Goal: Download file/media

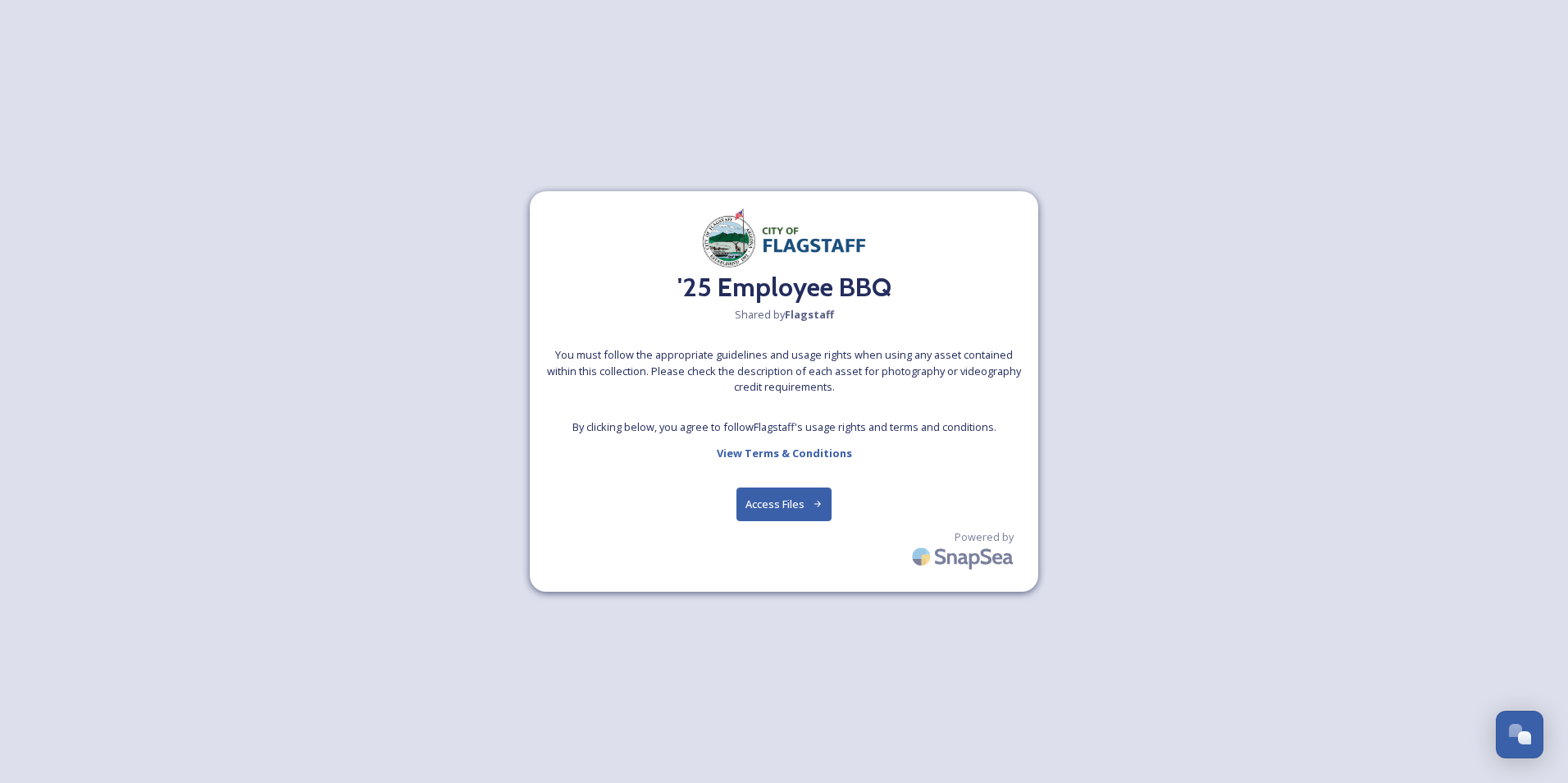
click at [787, 506] on button "Access Files" at bounding box center [784, 504] width 96 height 34
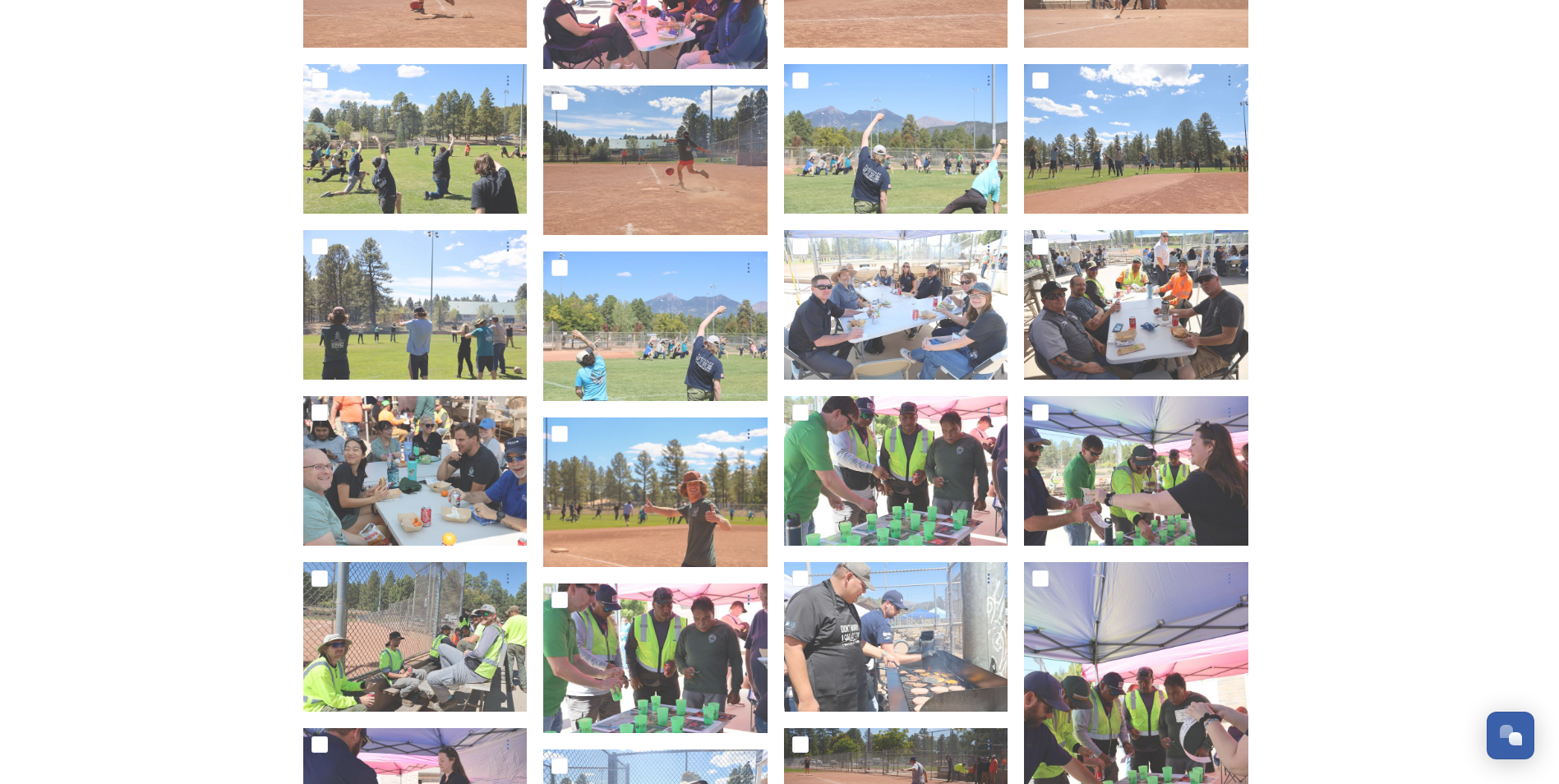
scroll to position [3286, 0]
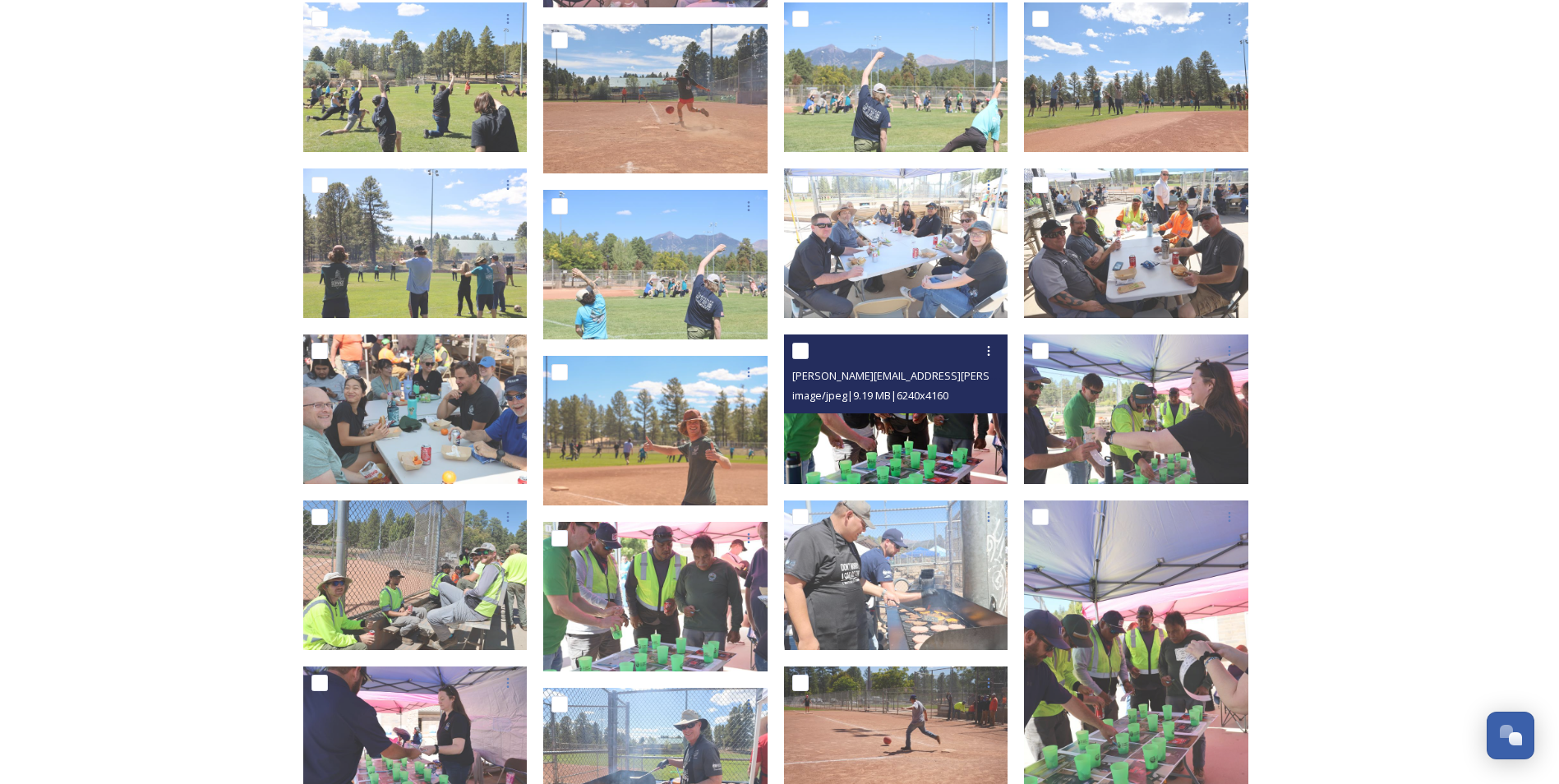
click at [844, 415] on img at bounding box center [896, 409] width 225 height 149
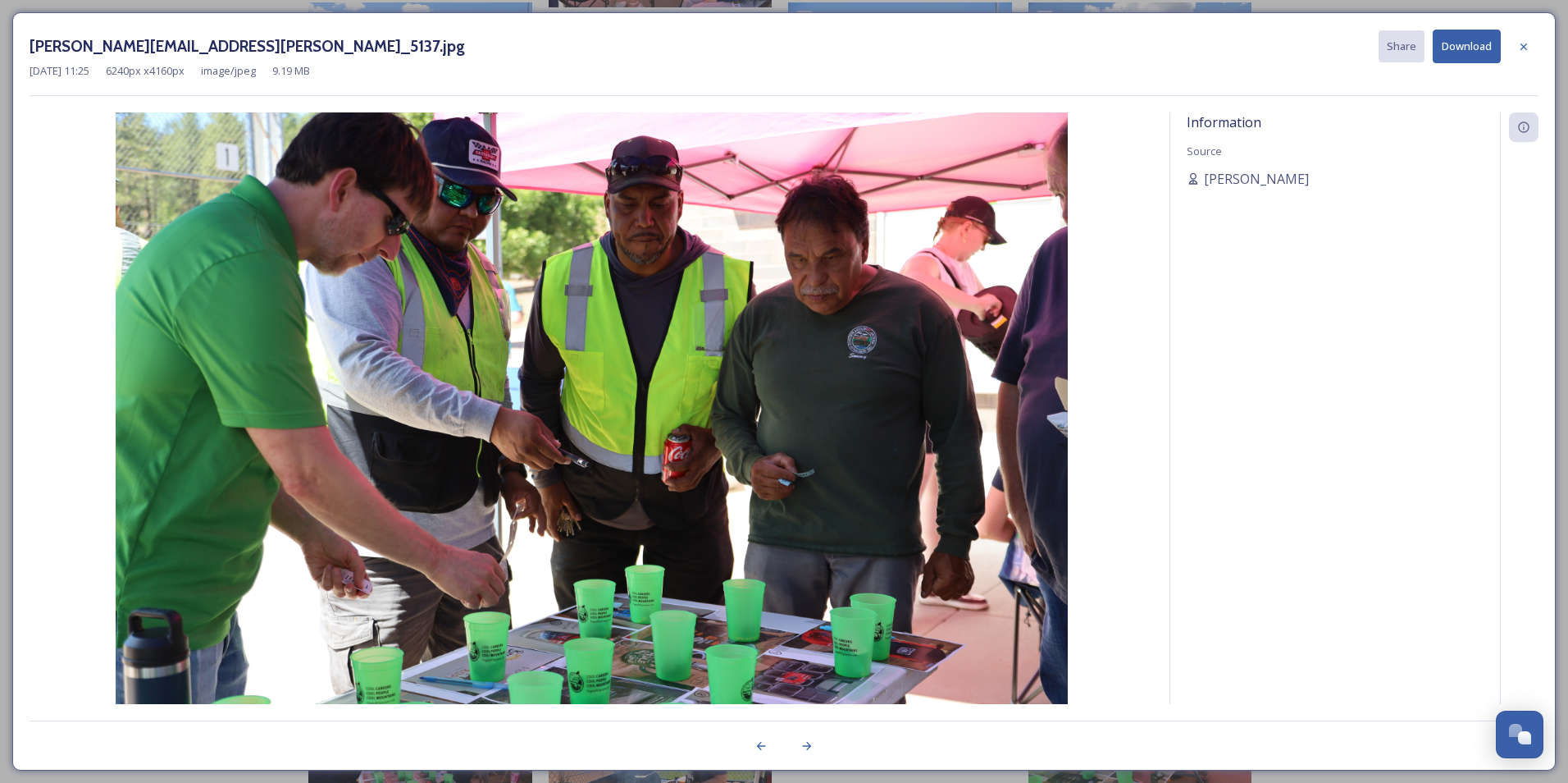
click at [1452, 52] on button "Download" at bounding box center [1467, 46] width 69 height 34
drag, startPoint x: 1461, startPoint y: 166, endPoint x: 1483, endPoint y: 120, distance: 51.0
click at [1461, 166] on div "Information Source [PERSON_NAME]" at bounding box center [1334, 408] width 329 height 591
click at [1525, 45] on icon at bounding box center [1524, 45] width 7 height 7
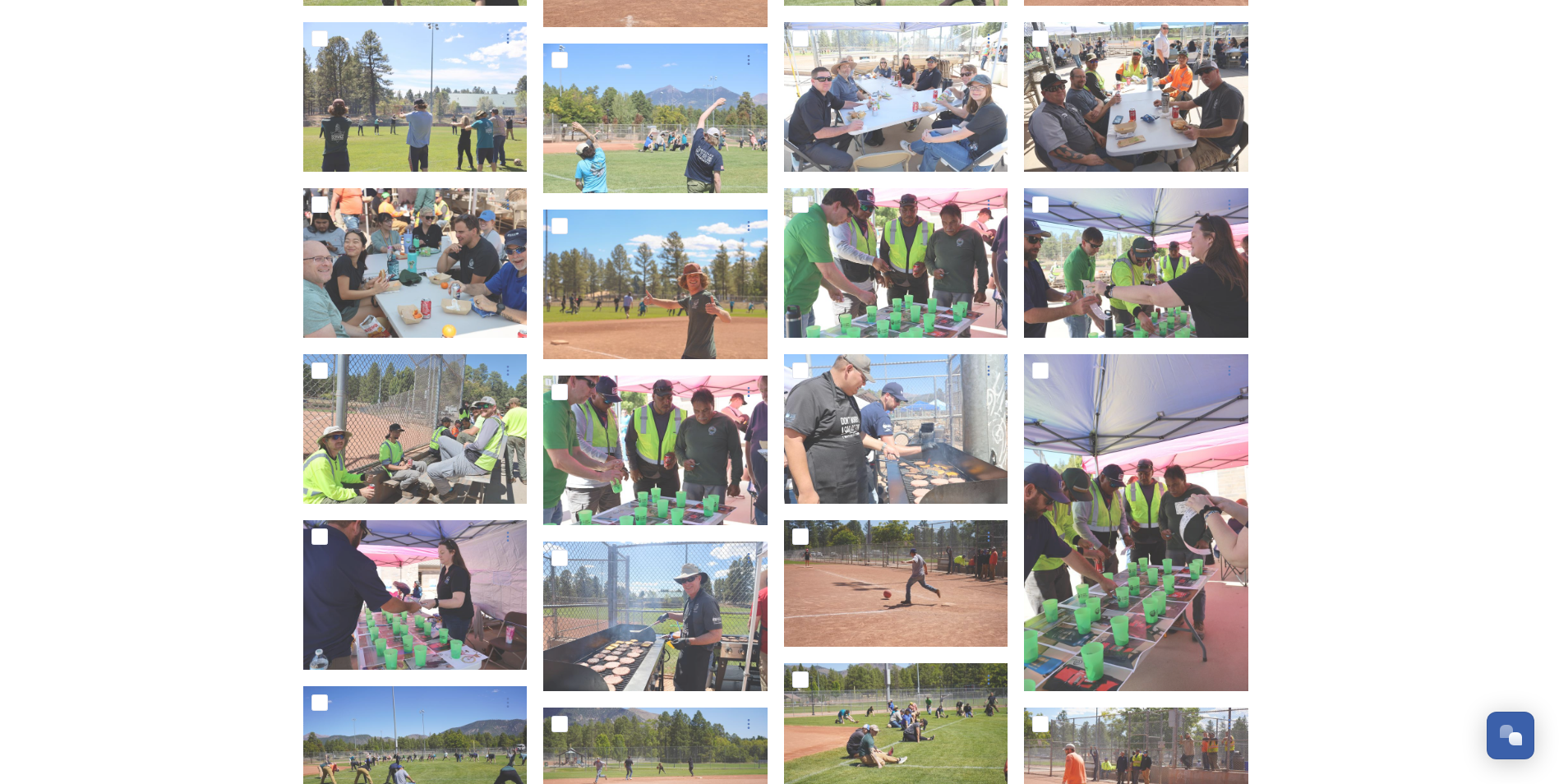
scroll to position [3451, 0]
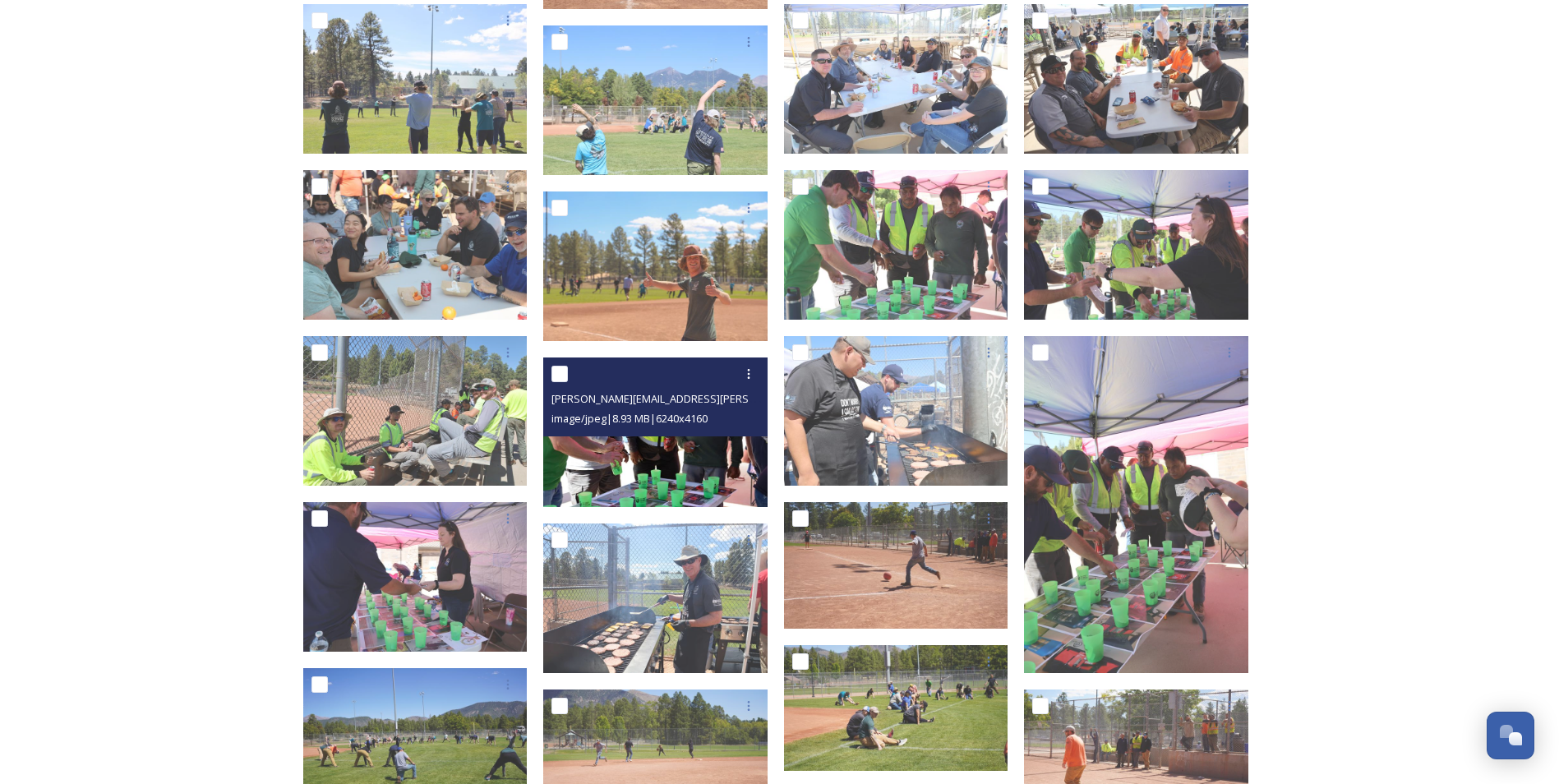
click at [635, 420] on span "image/jpeg | 8.93 MB | 6240 x 4160" at bounding box center [630, 418] width 156 height 15
click at [654, 477] on img at bounding box center [655, 431] width 225 height 149
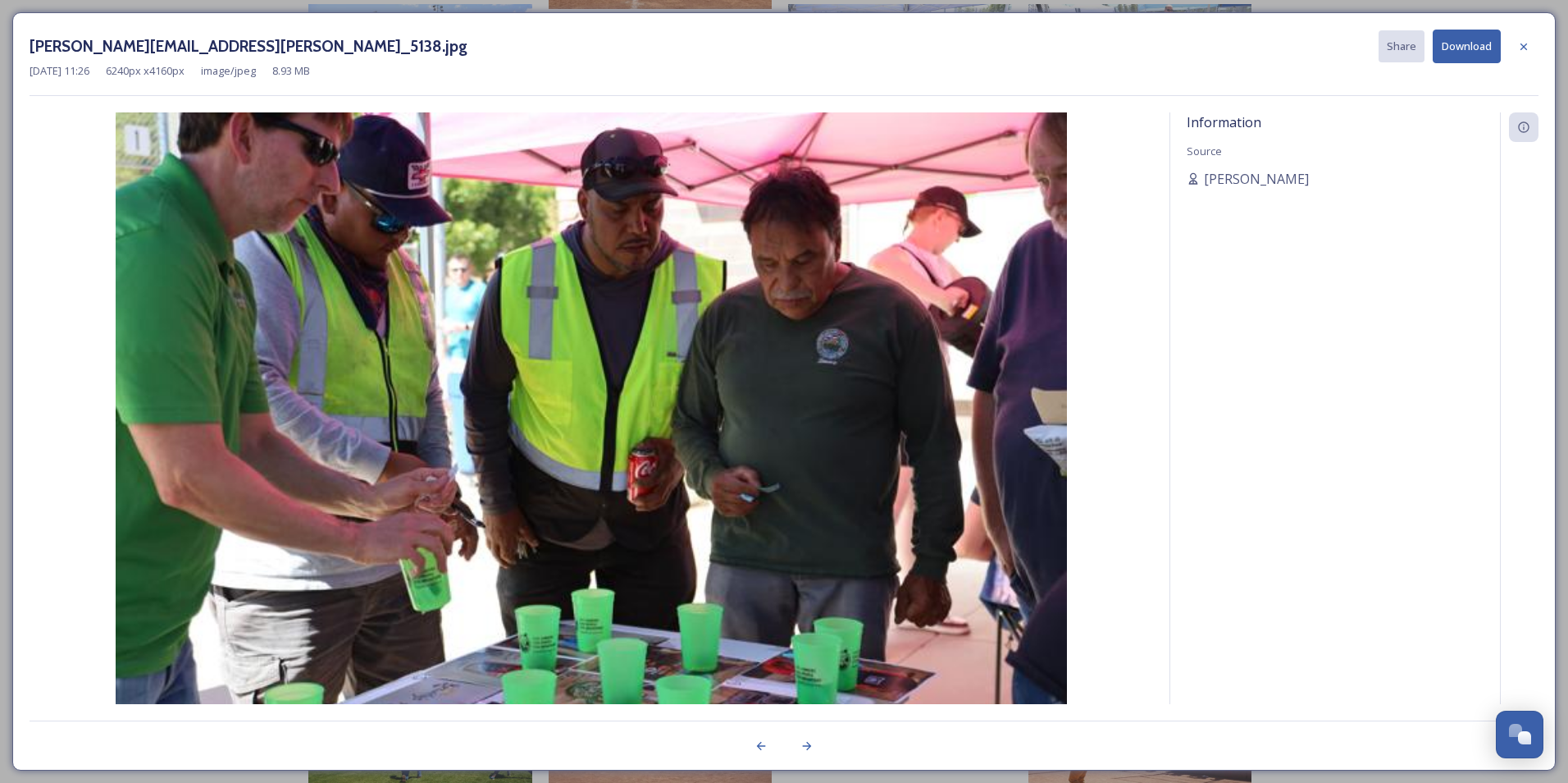
click at [653, 476] on img at bounding box center [591, 430] width 1124 height 636
click at [1522, 43] on icon at bounding box center [1524, 47] width 13 height 13
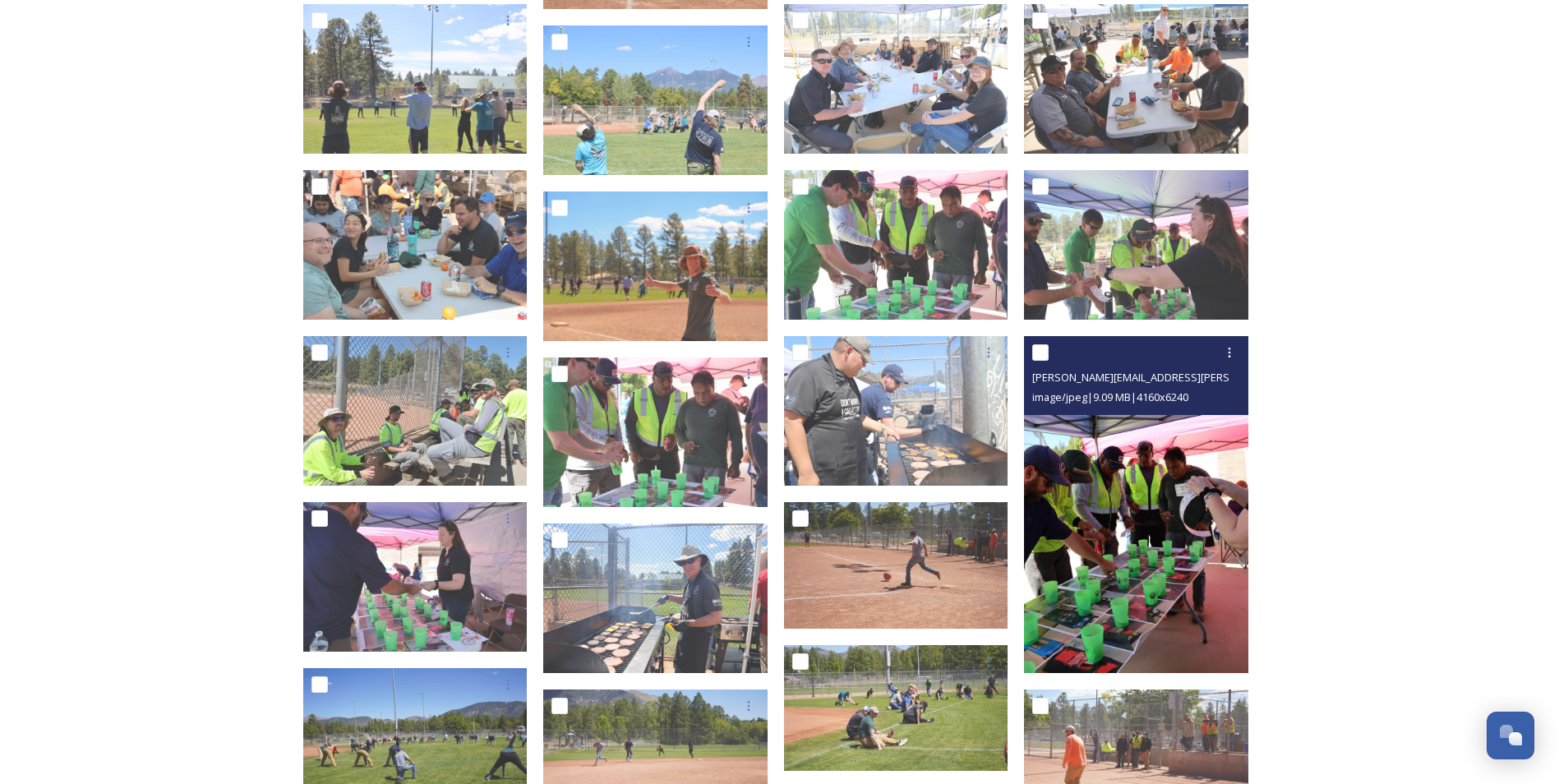
click at [1136, 533] on img at bounding box center [1136, 505] width 225 height 337
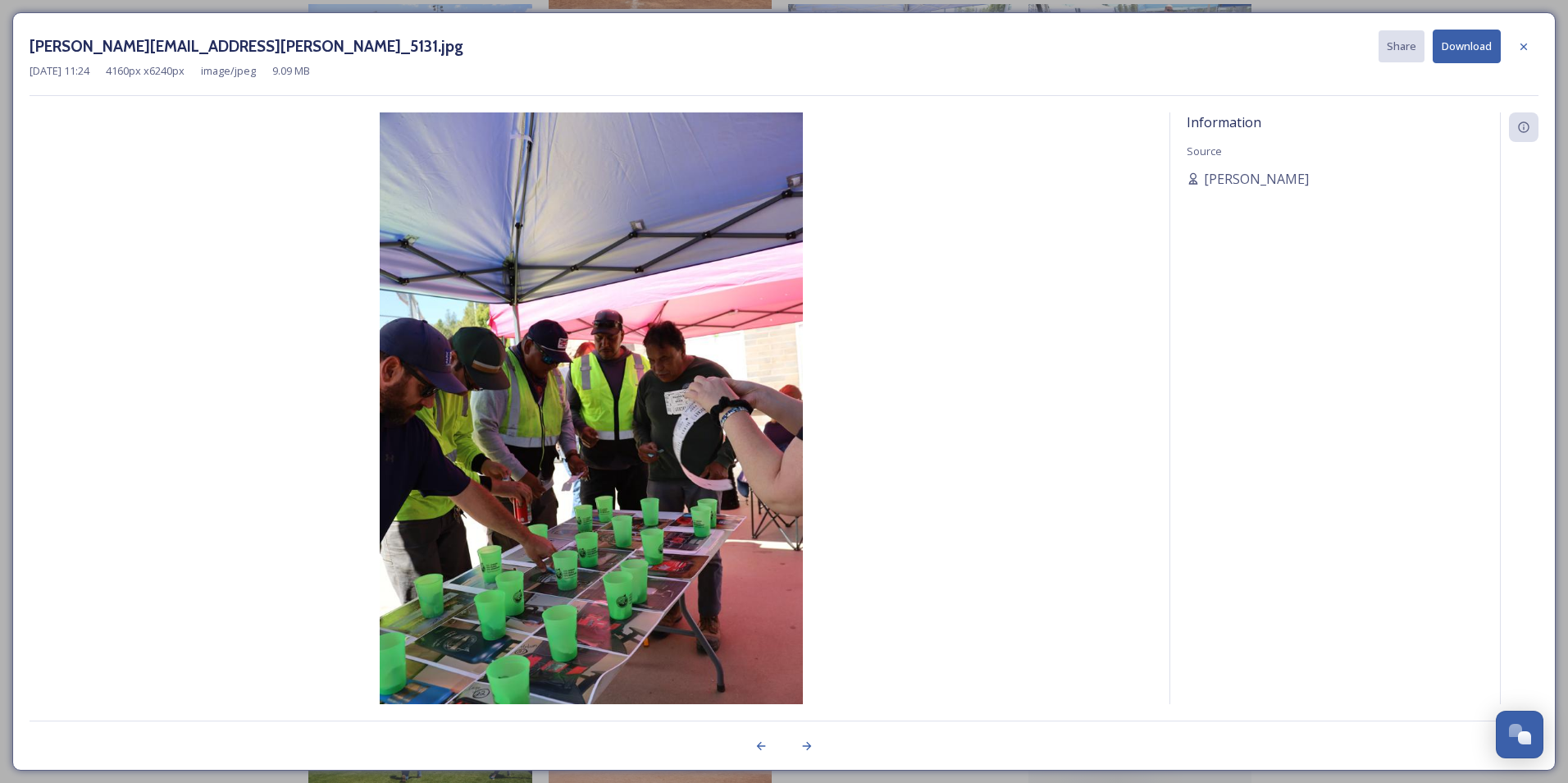
click at [1134, 532] on img at bounding box center [591, 430] width 1124 height 636
click at [582, 516] on img at bounding box center [591, 430] width 1124 height 636
click at [1524, 51] on icon at bounding box center [1524, 47] width 13 height 13
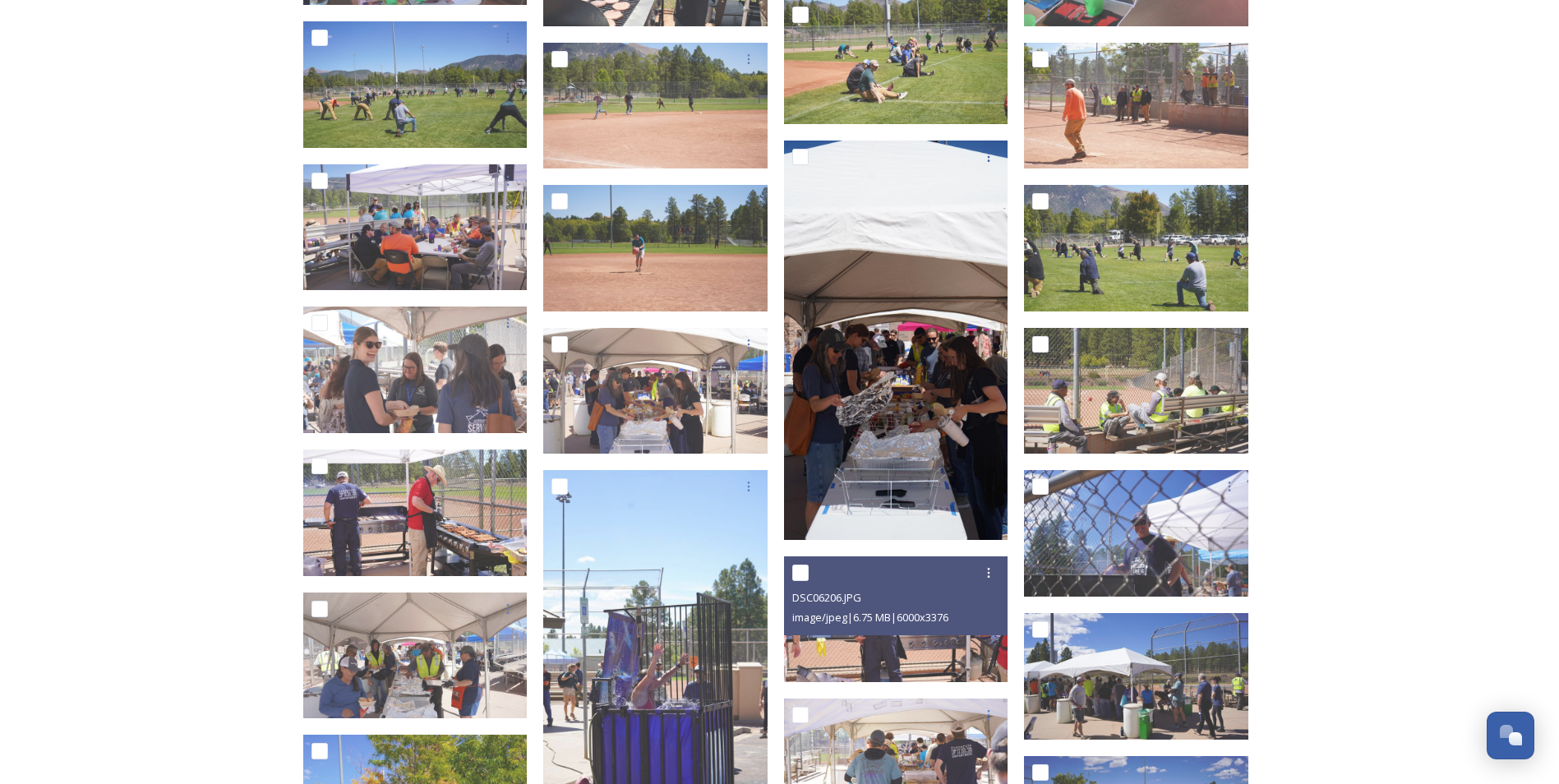
scroll to position [4109, 0]
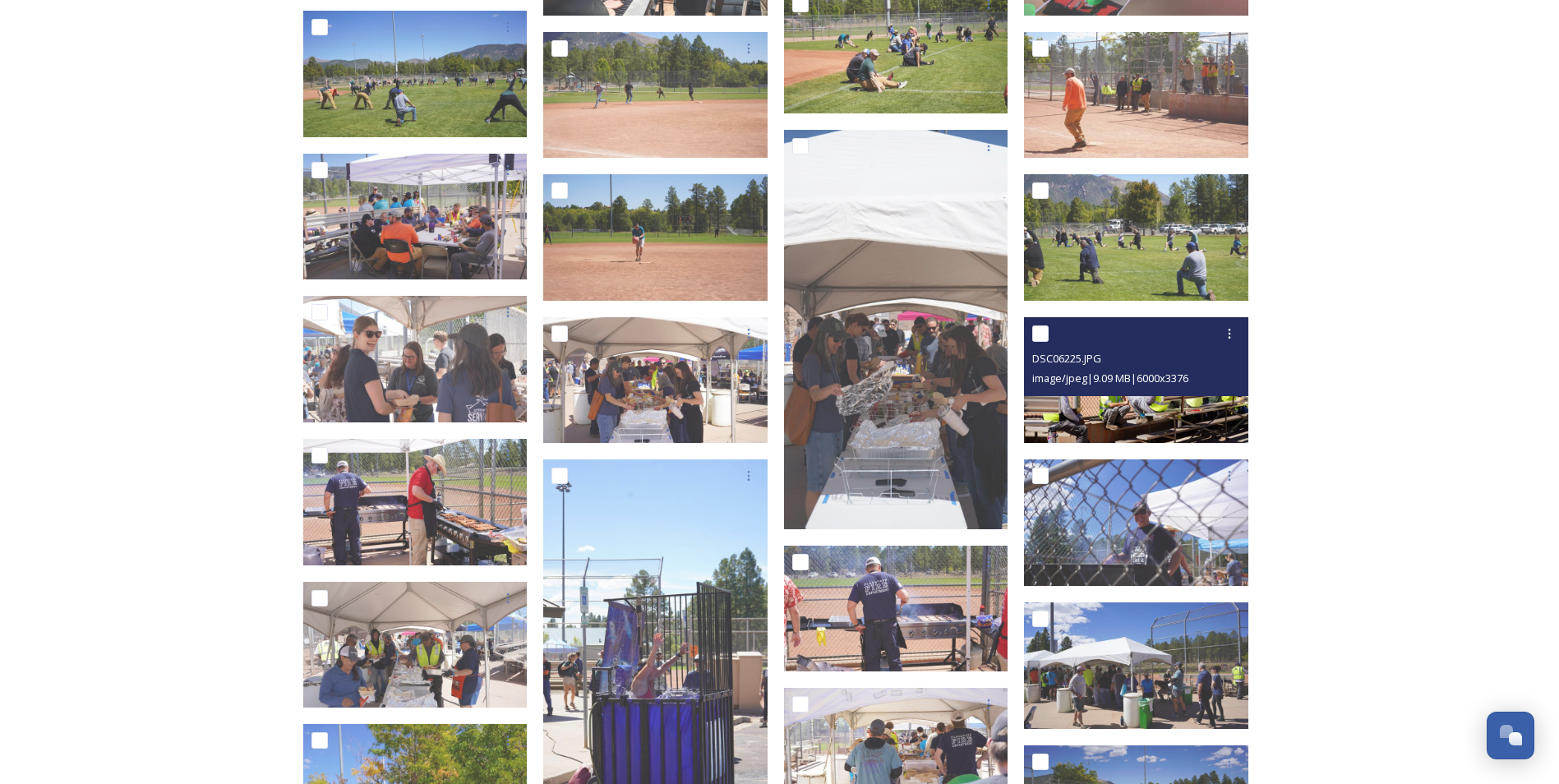
click at [1124, 380] on span "image/jpeg | 9.09 MB | 6000 x 3376" at bounding box center [1110, 378] width 156 height 15
click at [1094, 410] on img at bounding box center [1136, 380] width 225 height 127
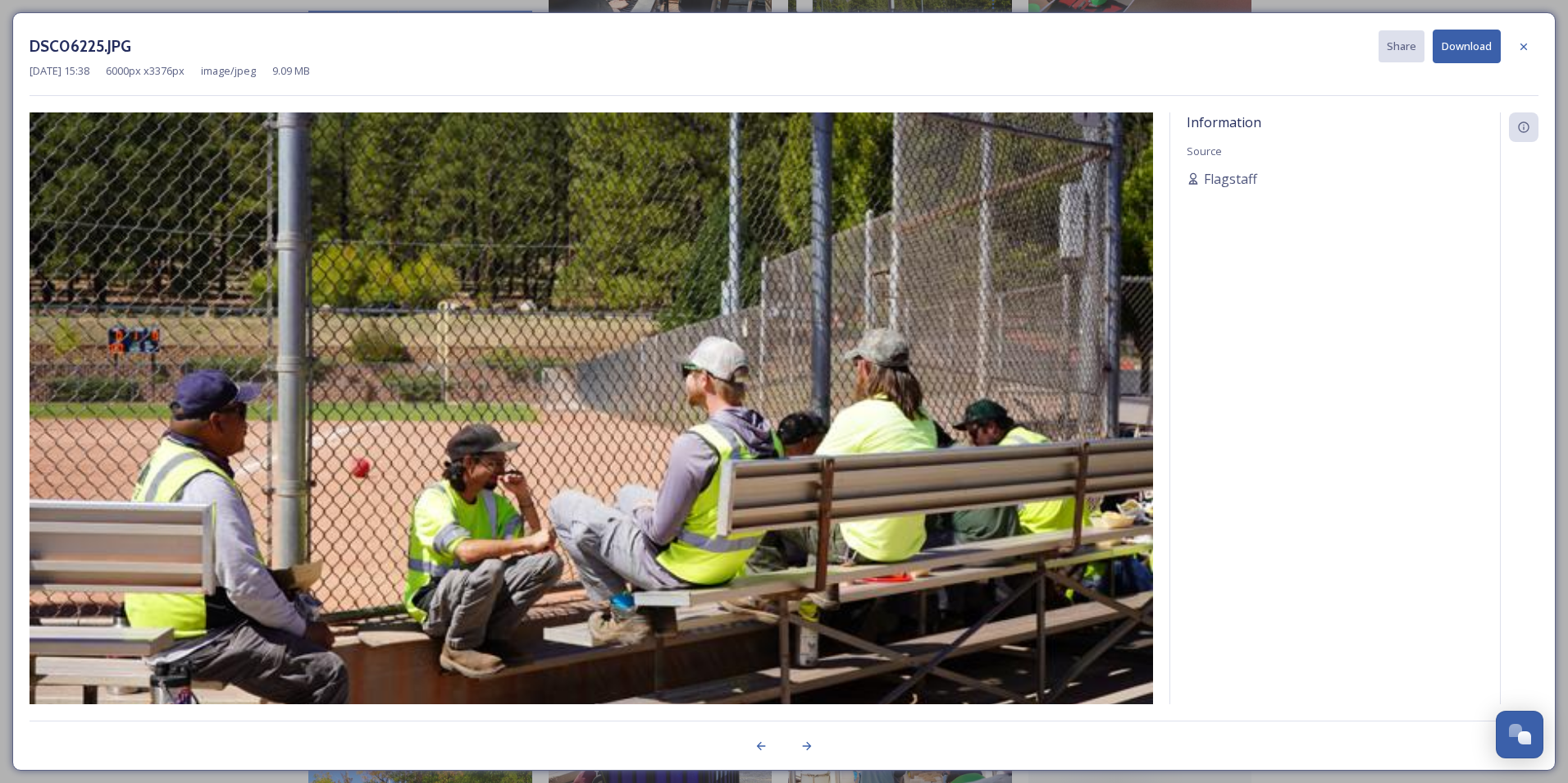
click at [1092, 409] on img at bounding box center [591, 429] width 1124 height 633
click at [1524, 48] on icon at bounding box center [1524, 47] width 13 height 13
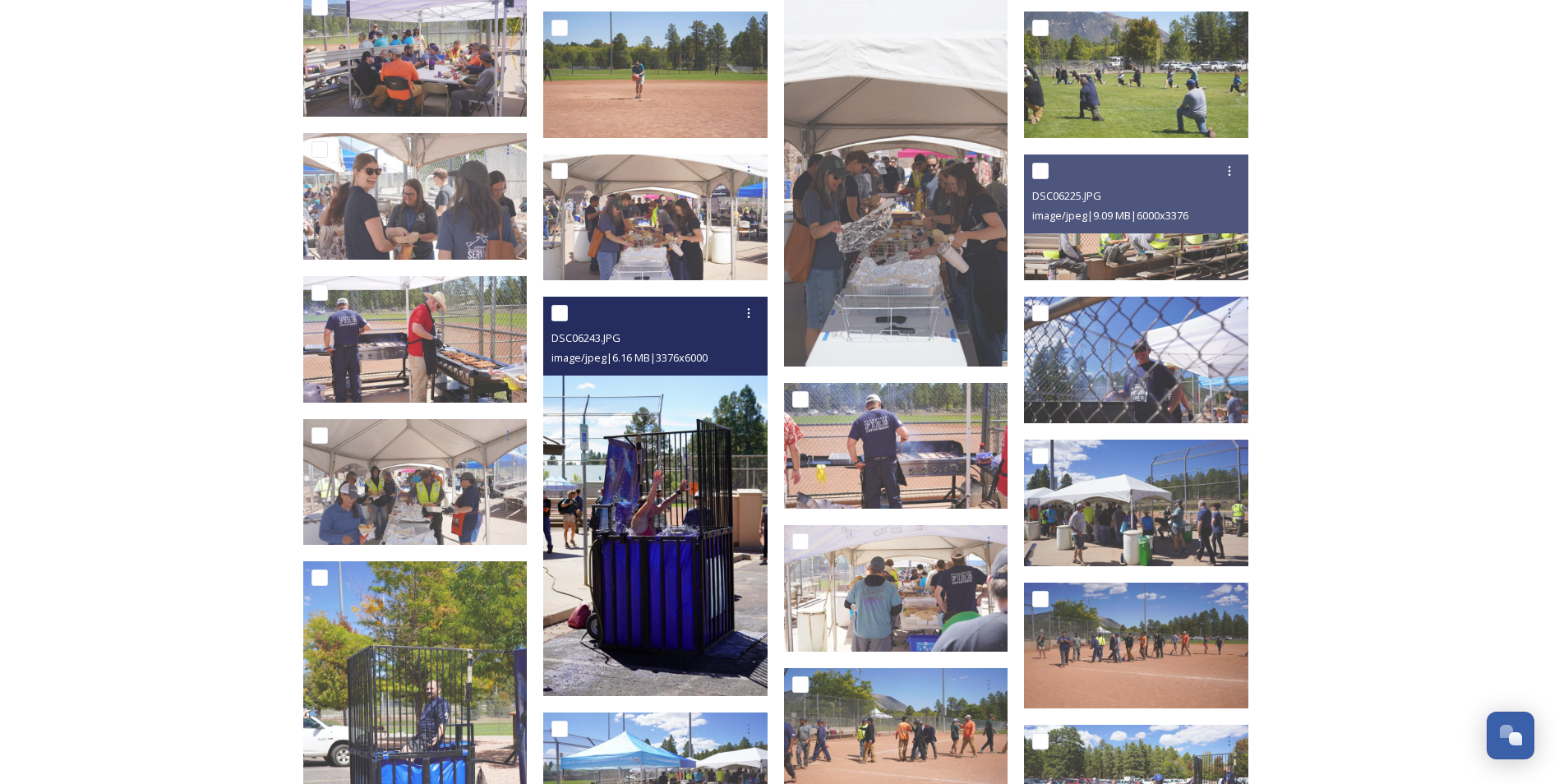
scroll to position [4273, 0]
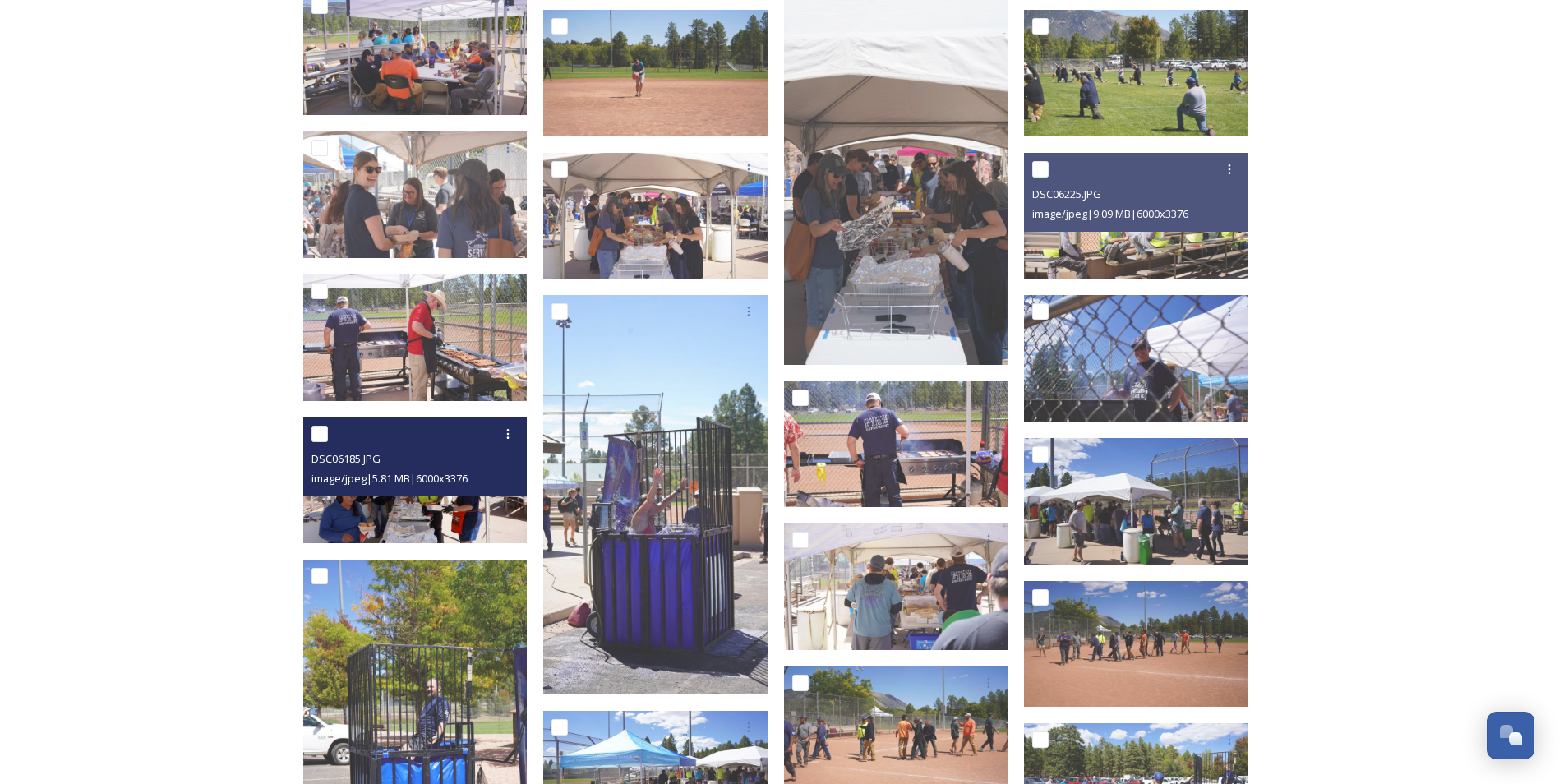
click at [437, 518] on img at bounding box center [416, 480] width 225 height 127
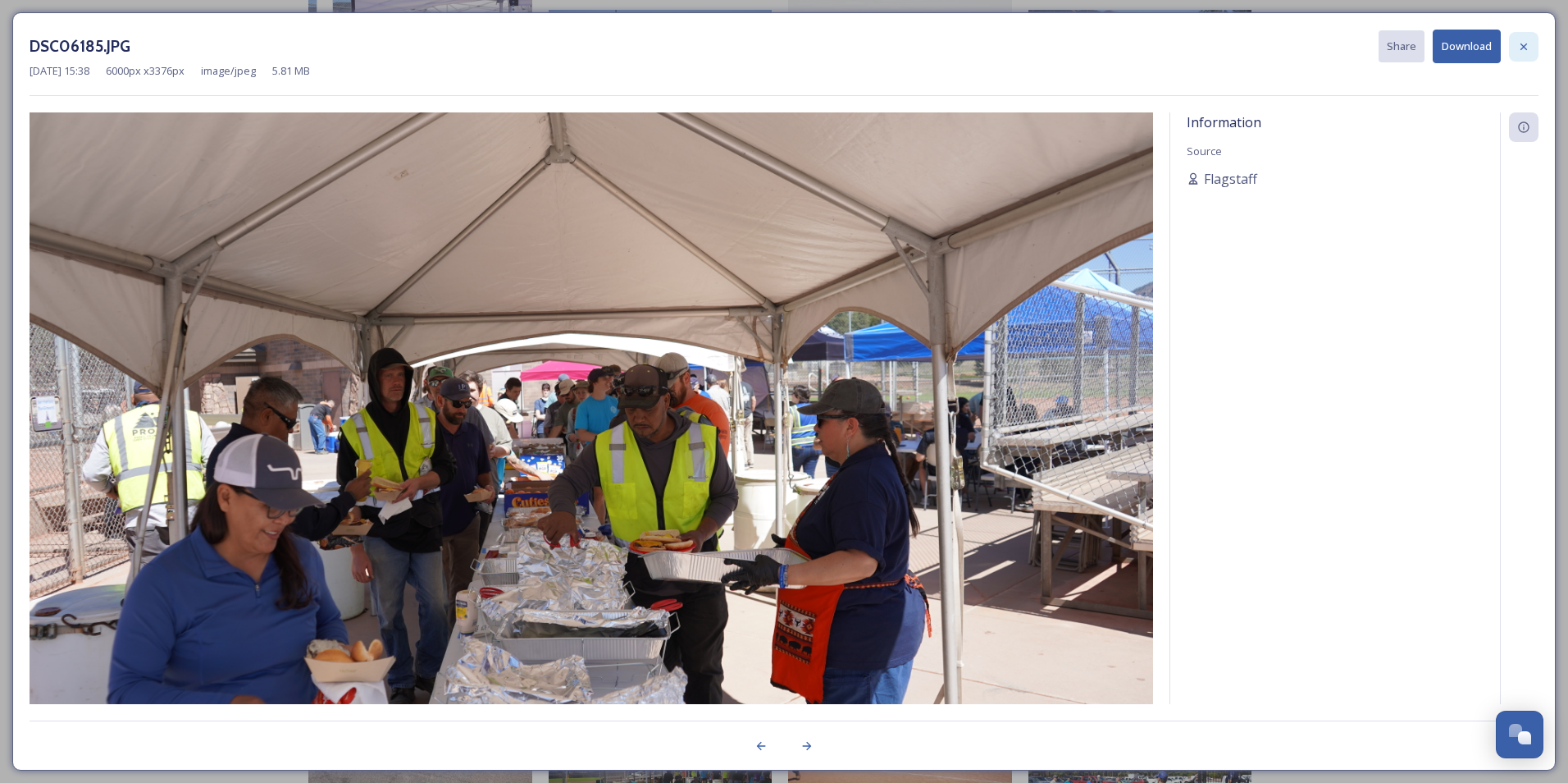
click at [1525, 40] on icon at bounding box center [1524, 47] width 13 height 13
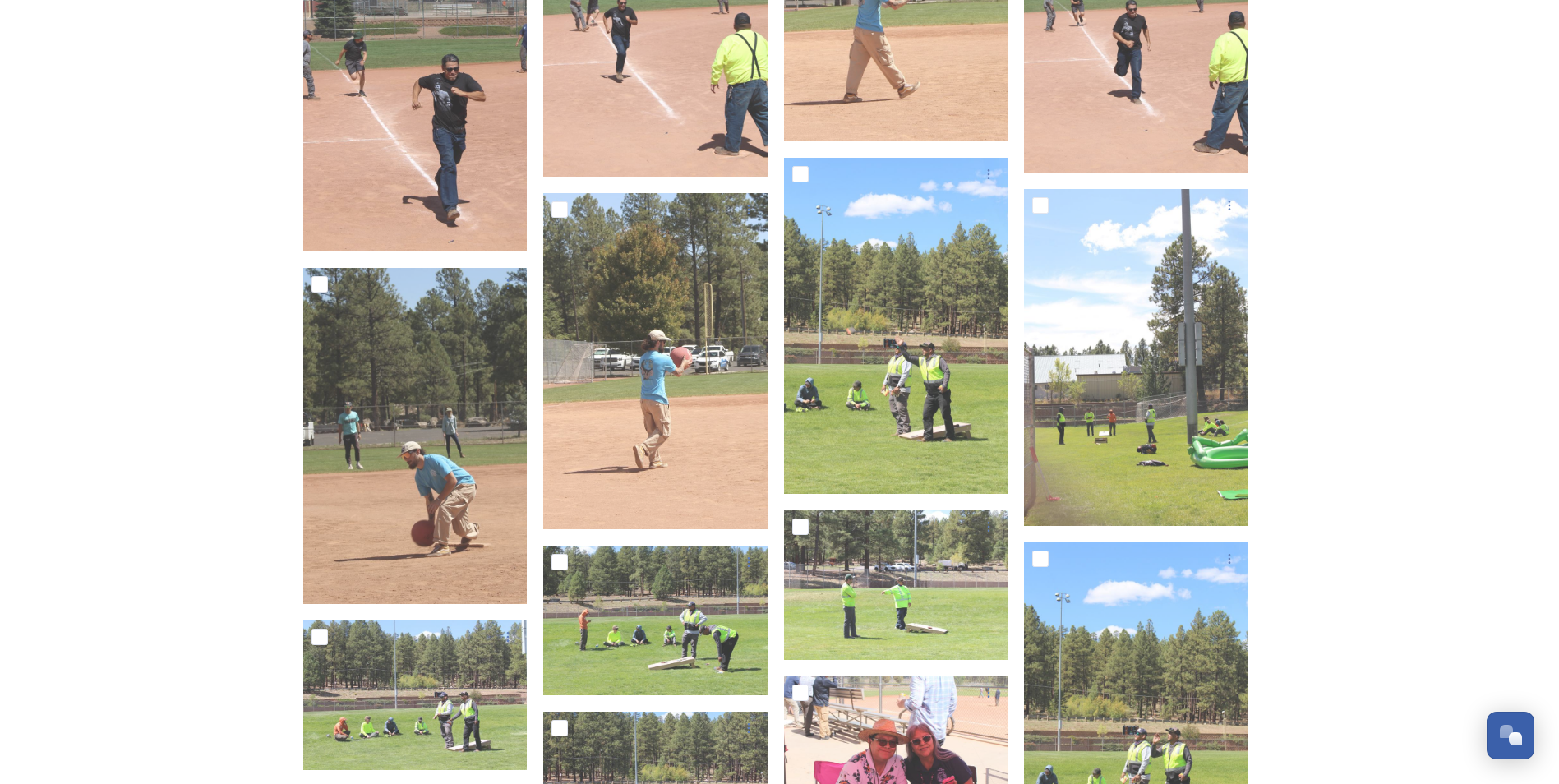
scroll to position [11175, 0]
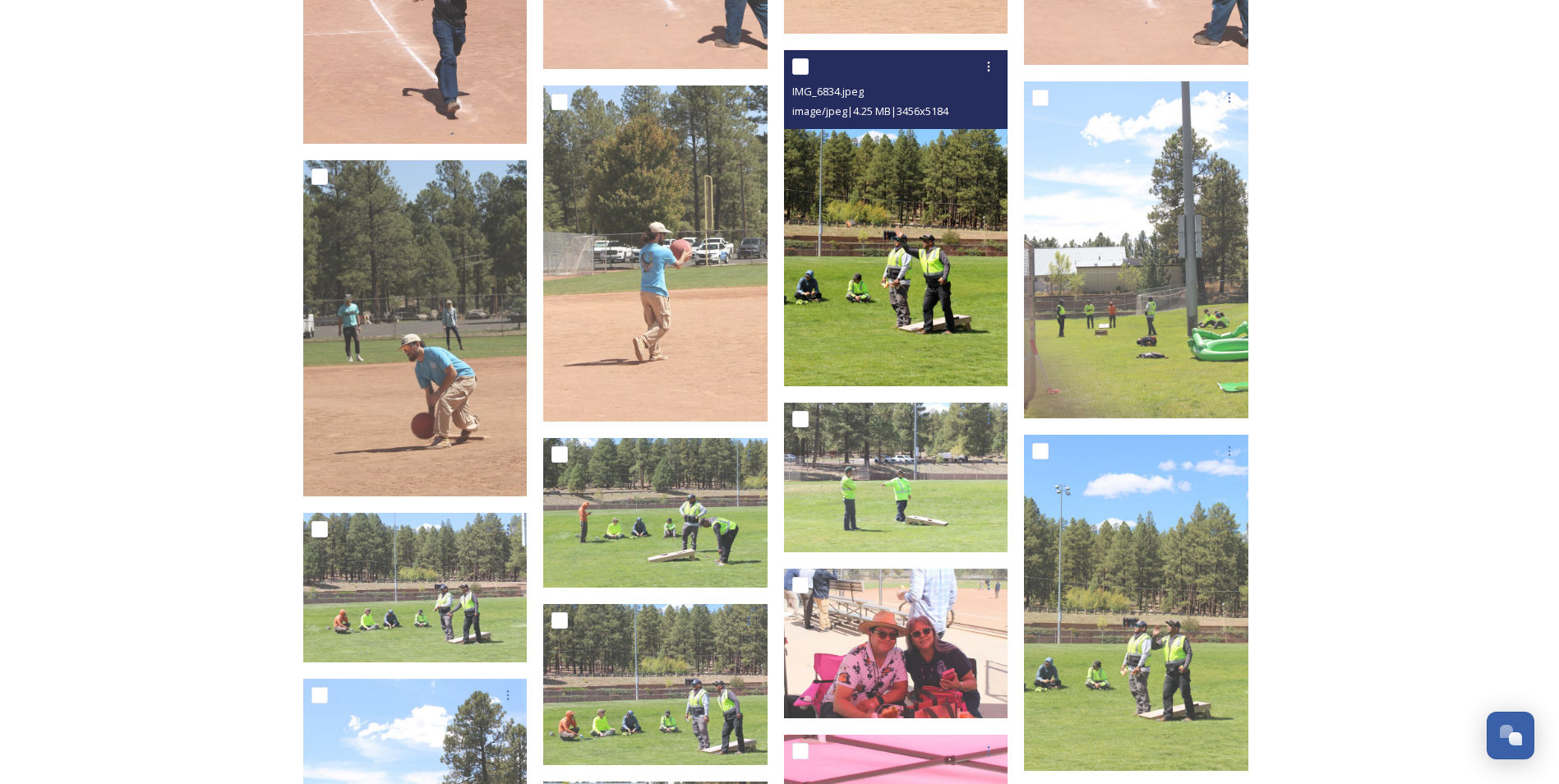
click at [937, 349] on img at bounding box center [896, 218] width 225 height 337
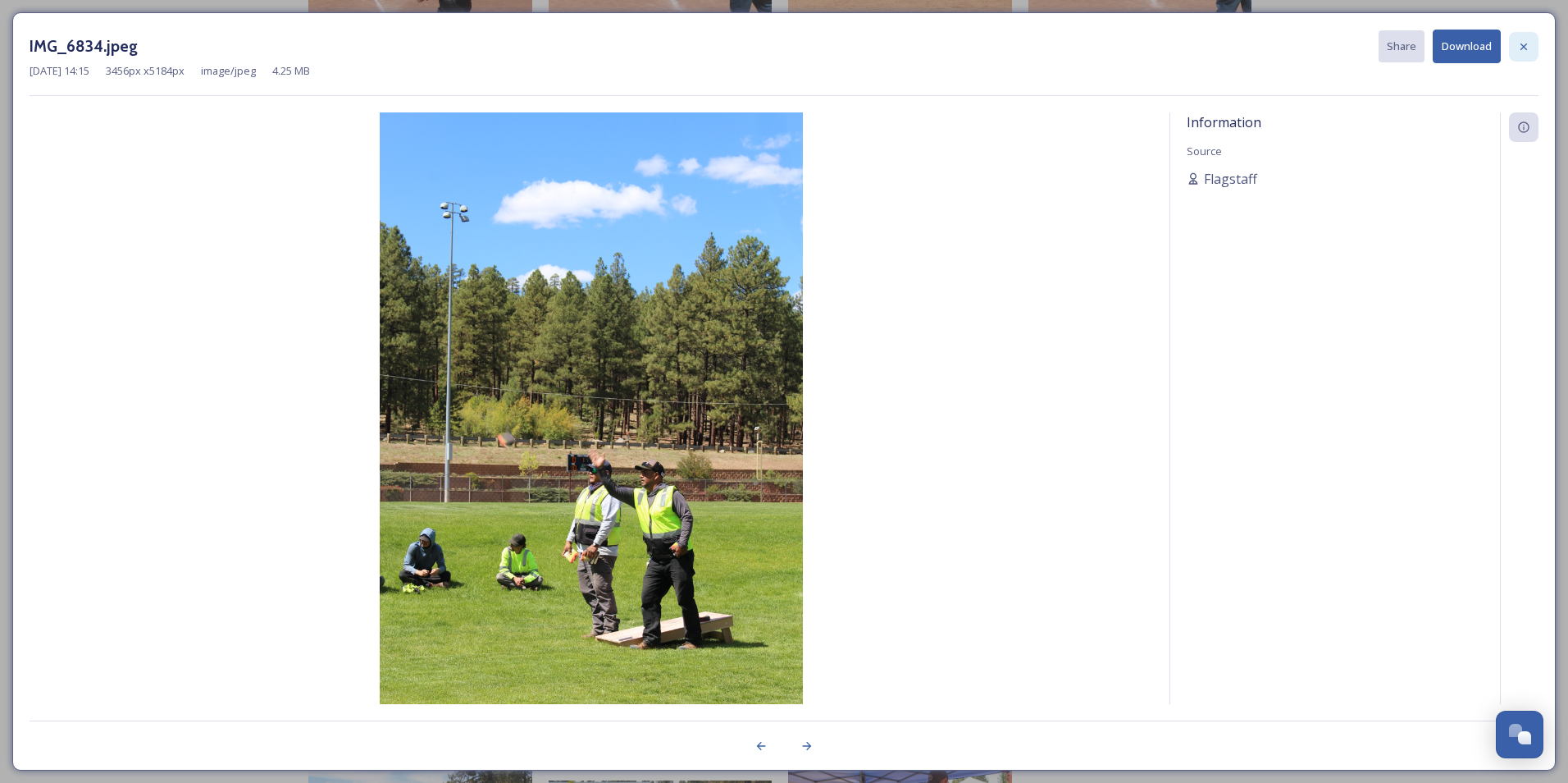
click at [1526, 42] on icon at bounding box center [1524, 47] width 13 height 13
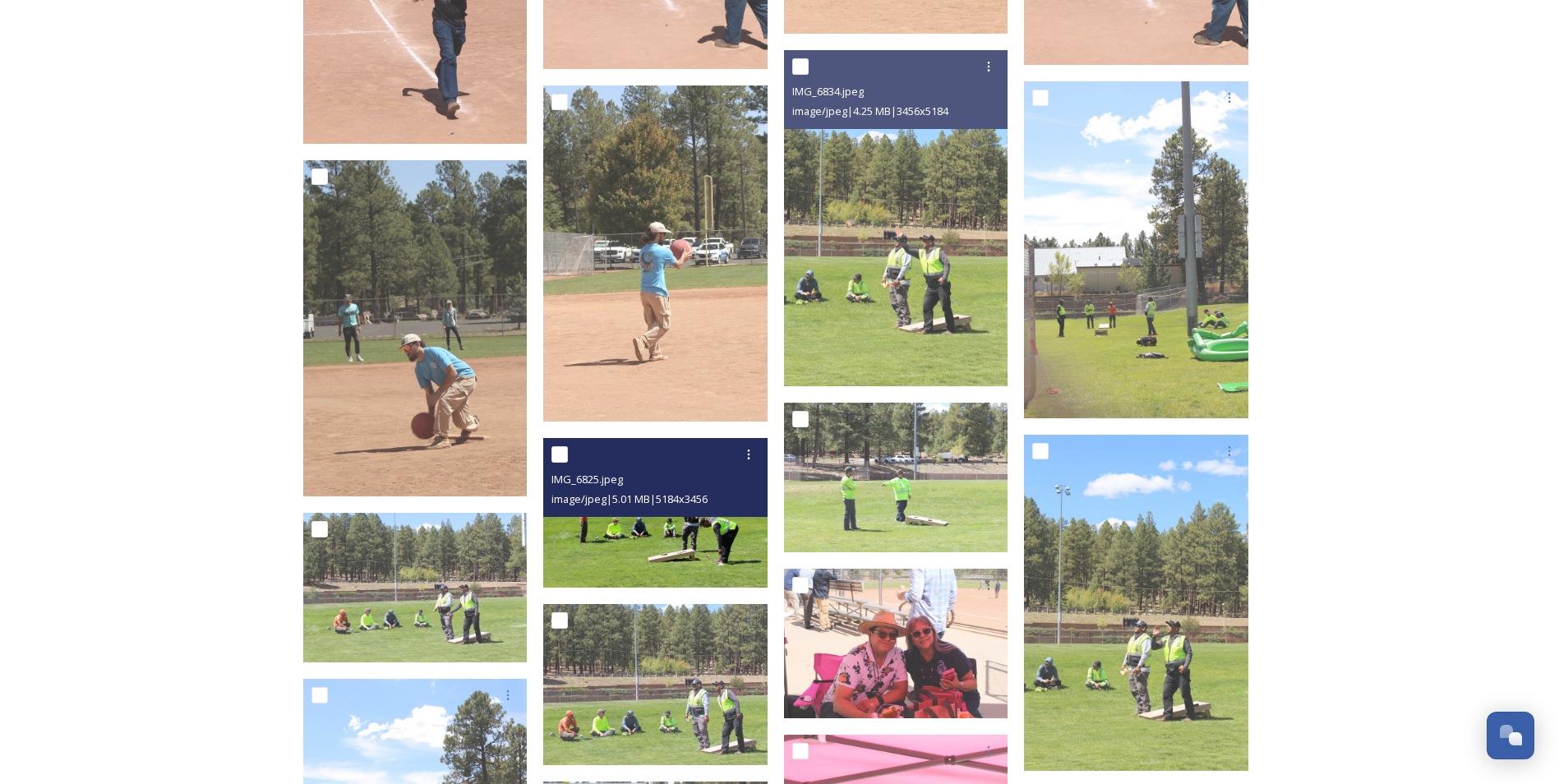
click at [707, 547] on img at bounding box center [655, 512] width 225 height 149
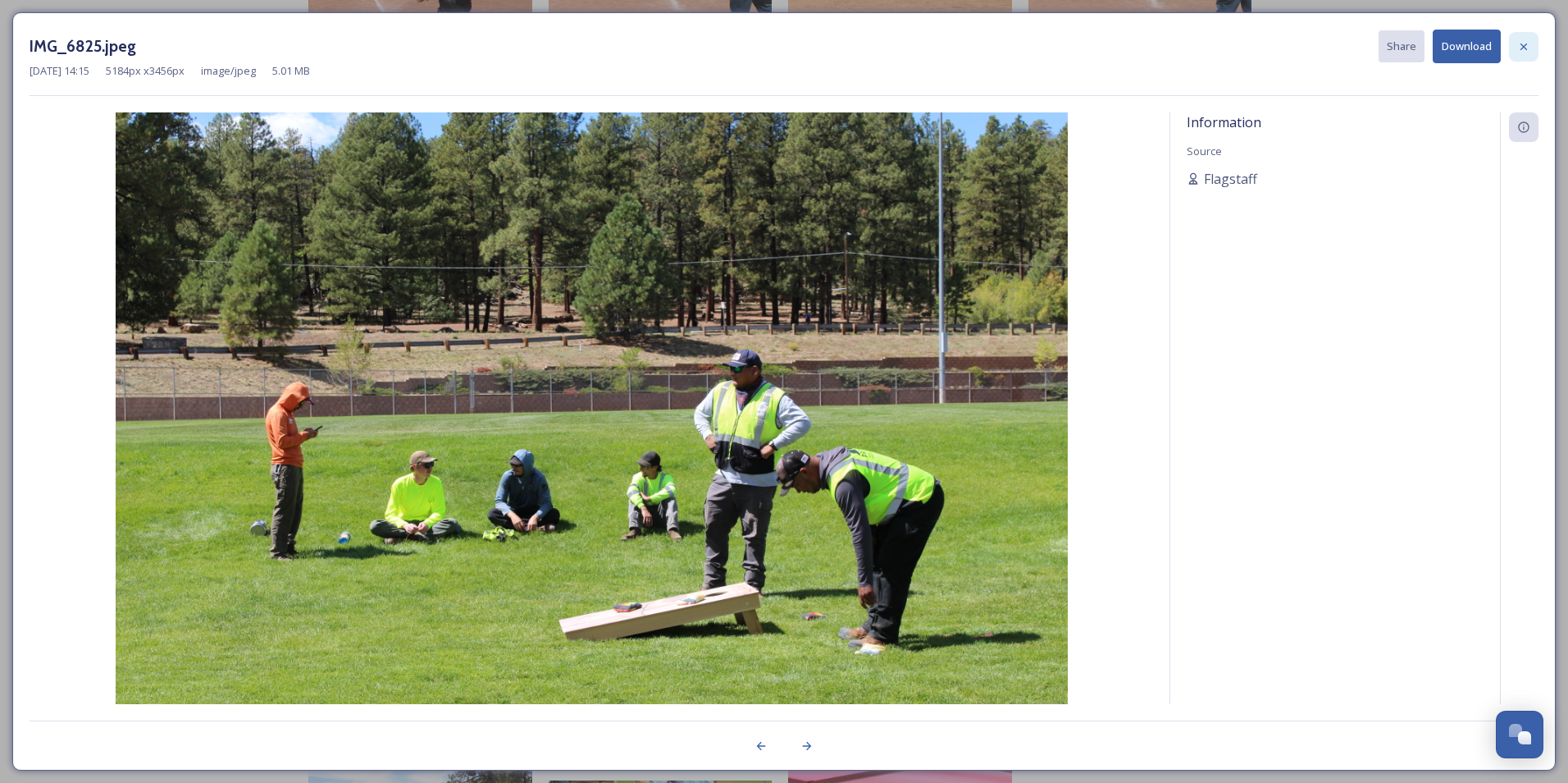
click at [1528, 50] on icon at bounding box center [1524, 47] width 13 height 13
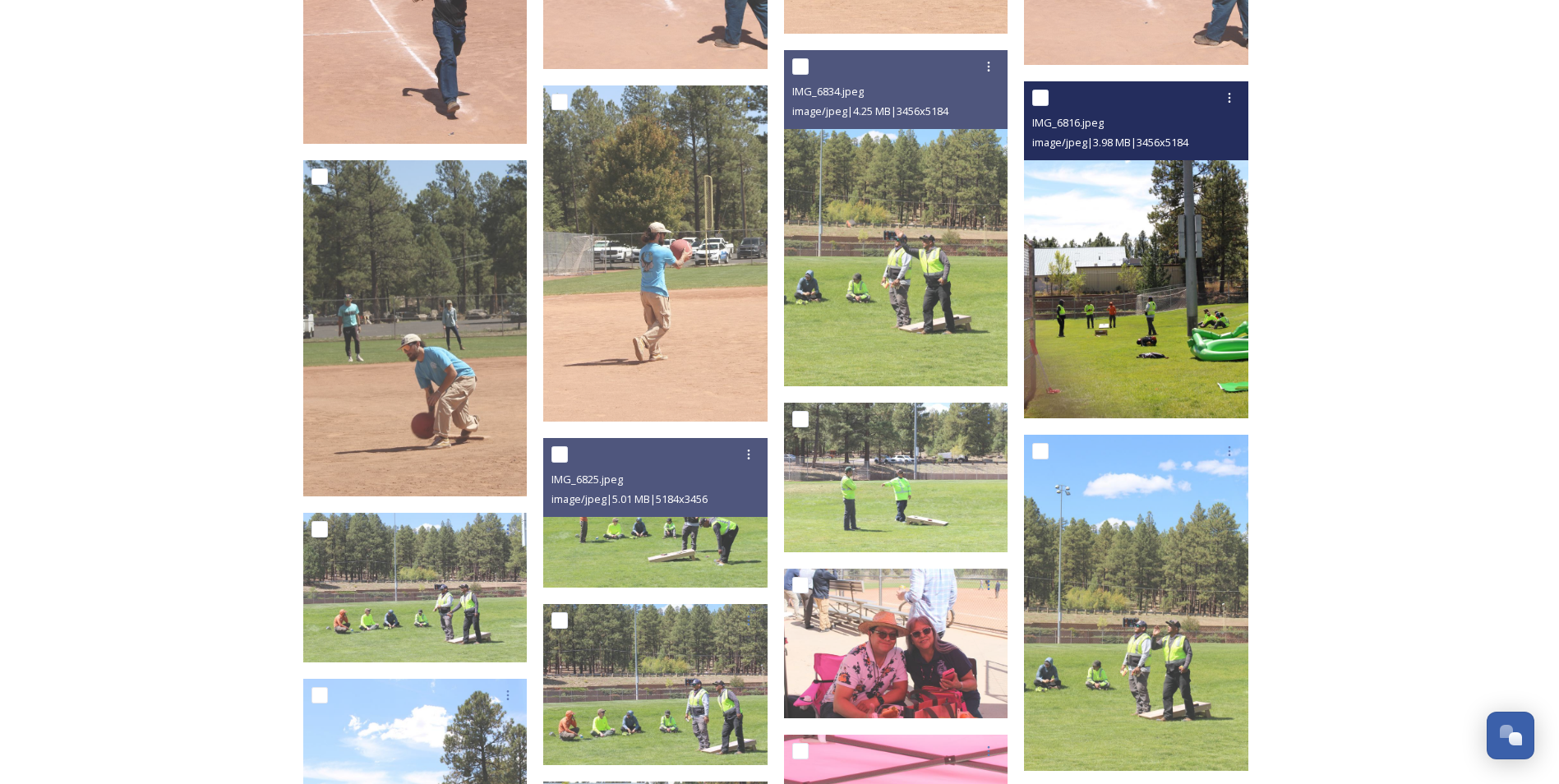
click at [1149, 365] on img at bounding box center [1136, 250] width 225 height 337
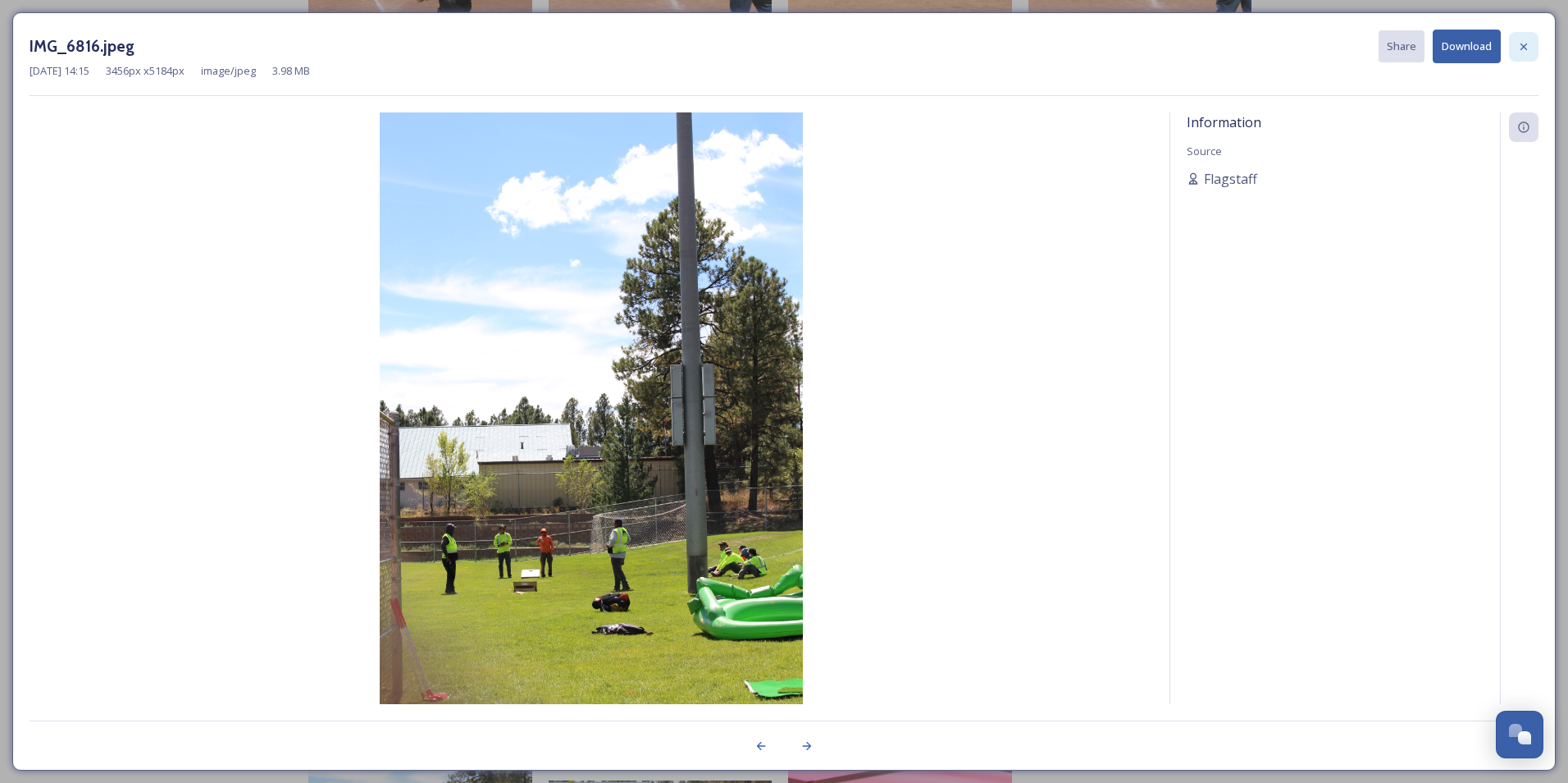
click at [1524, 47] on icon at bounding box center [1524, 45] width 7 height 7
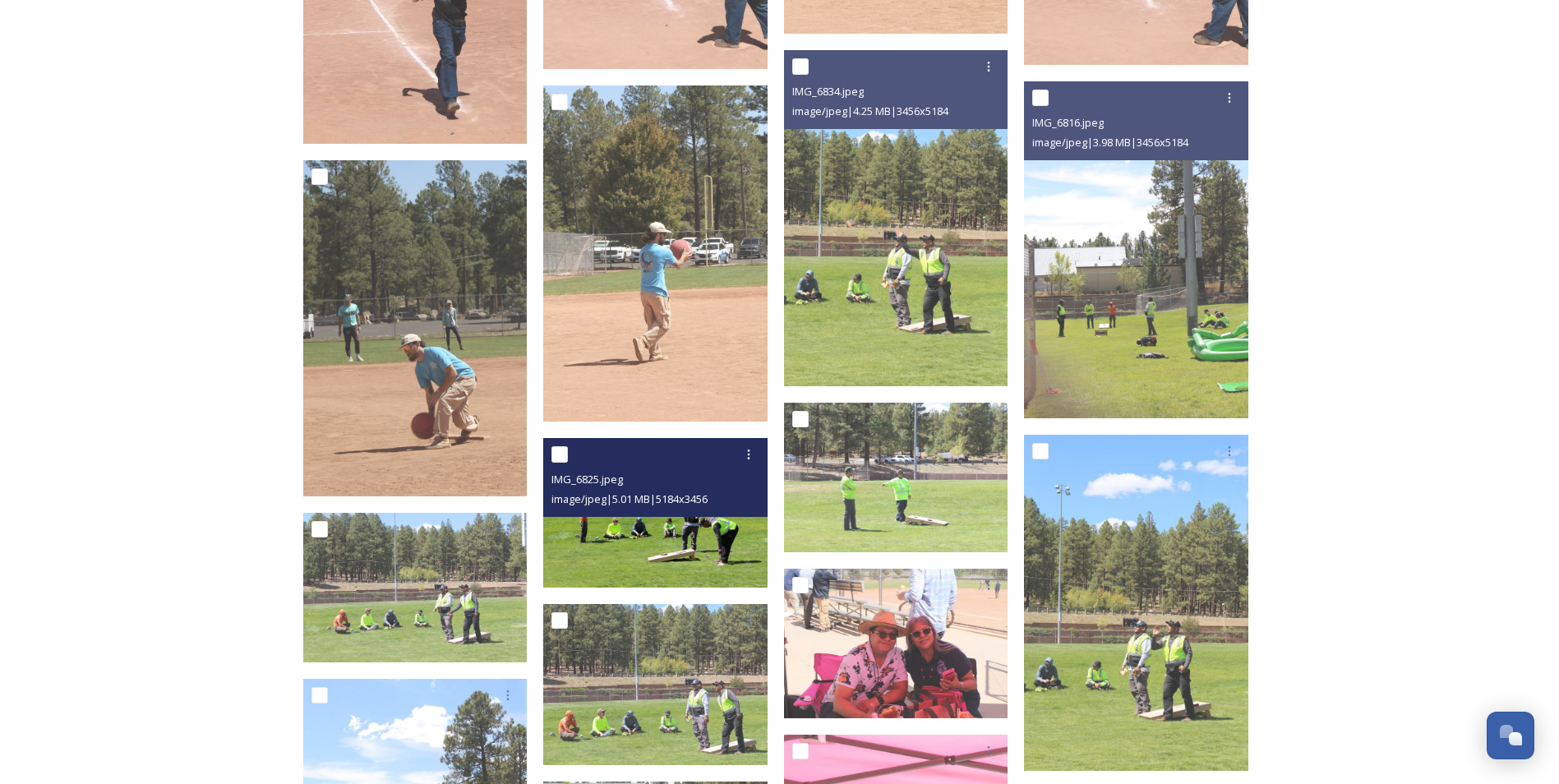
click at [658, 546] on img at bounding box center [655, 512] width 225 height 149
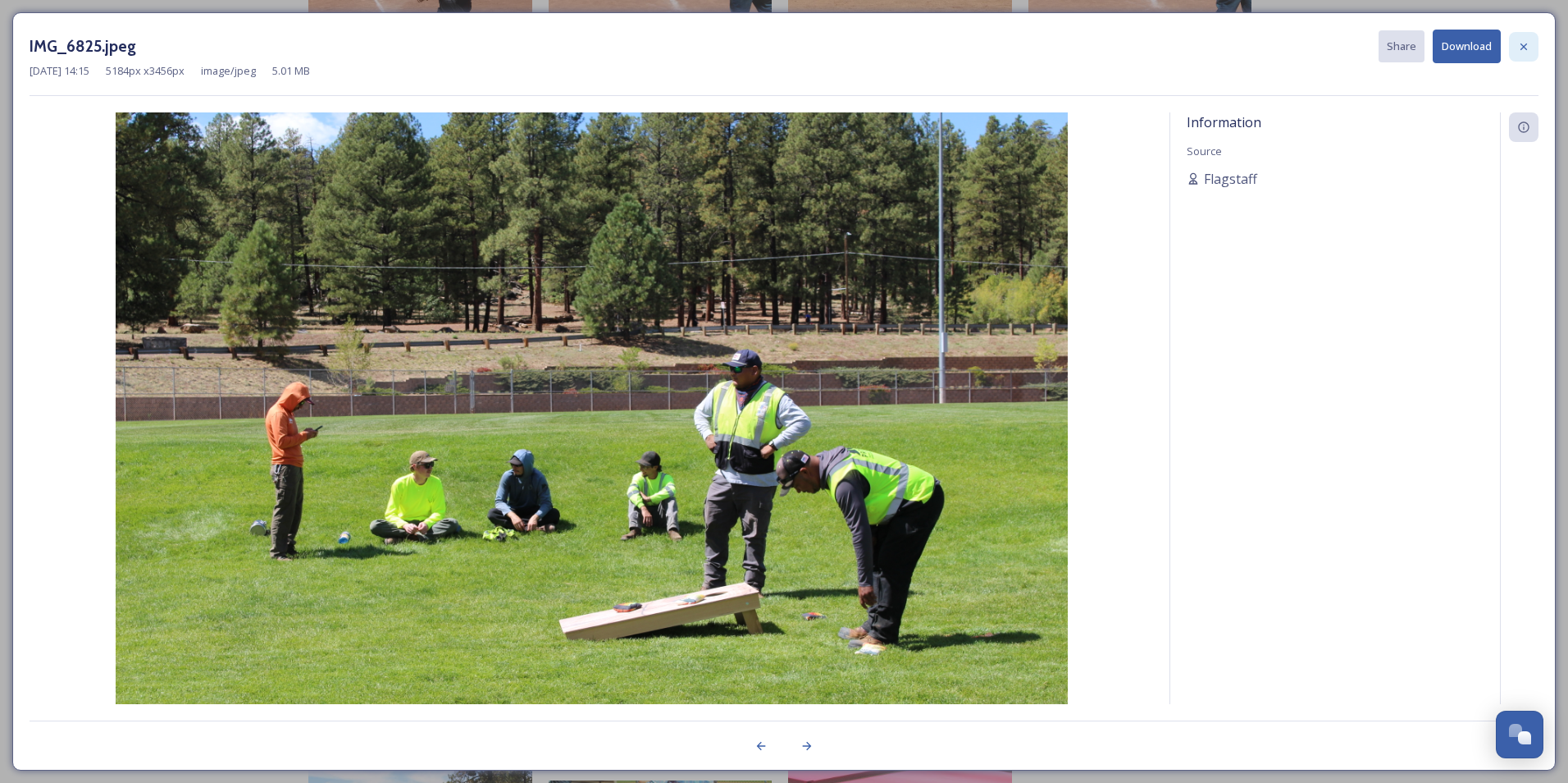
click at [1528, 46] on icon at bounding box center [1524, 47] width 13 height 13
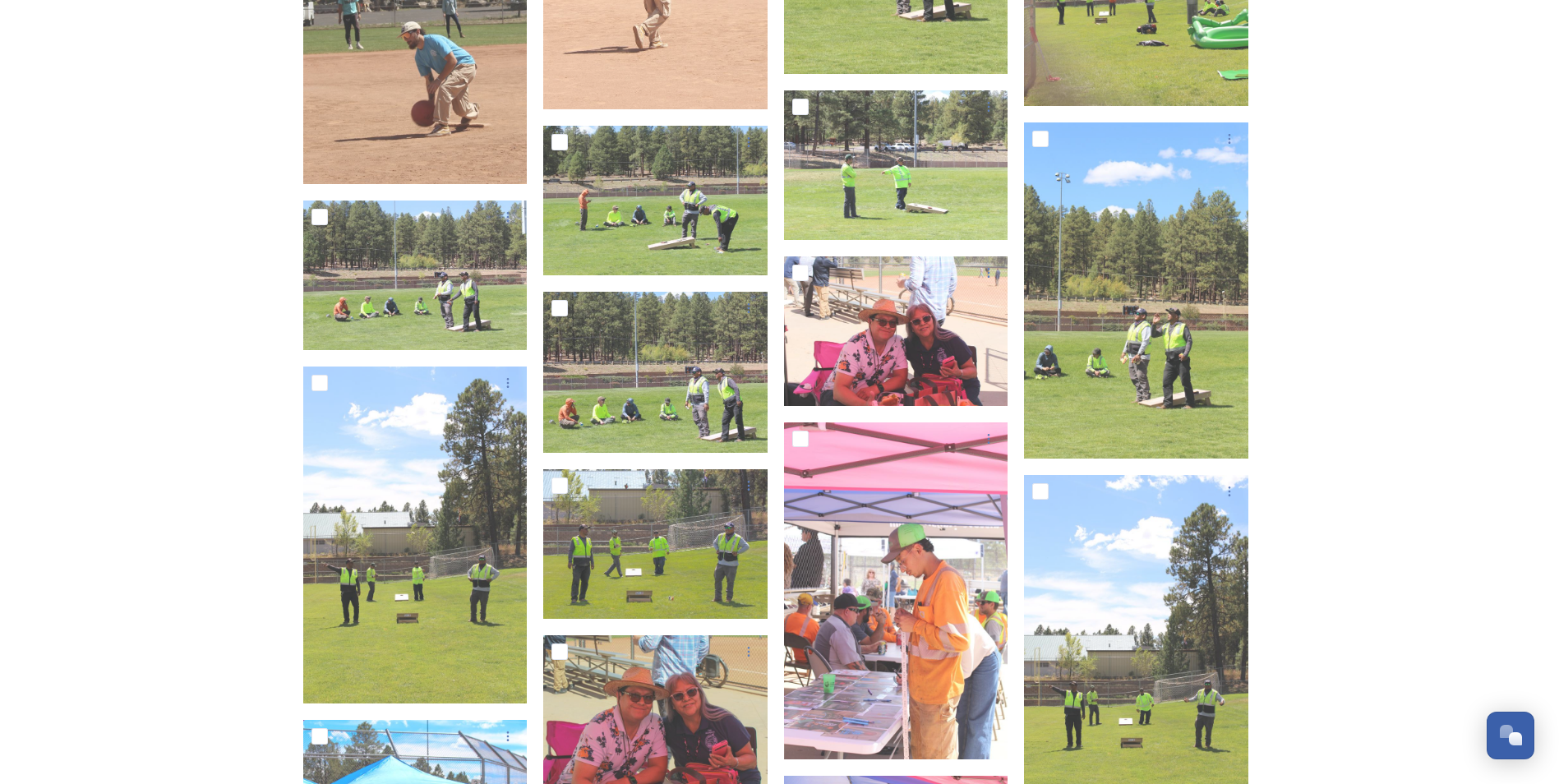
scroll to position [11668, 0]
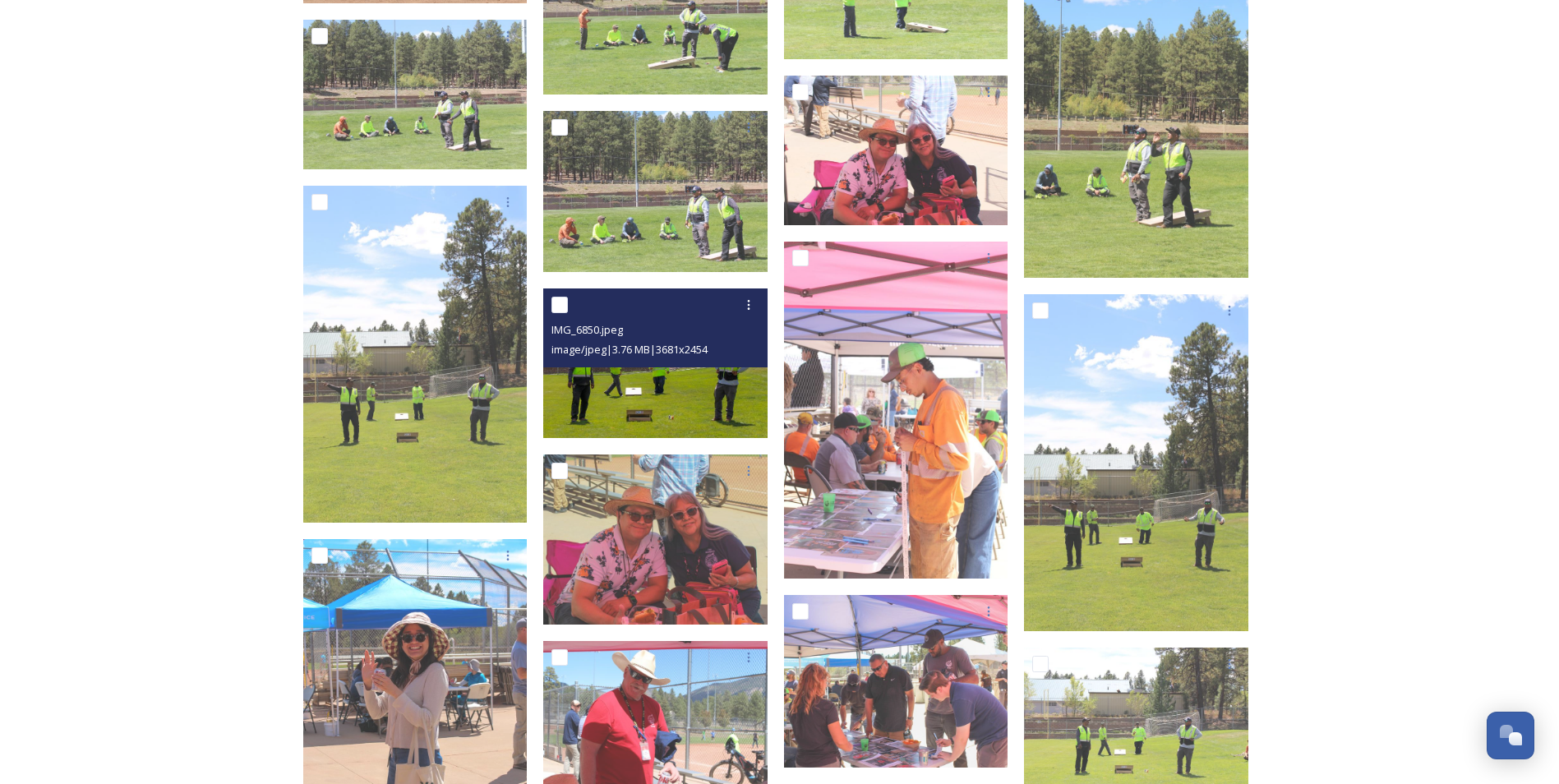
click at [655, 390] on img at bounding box center [655, 363] width 225 height 149
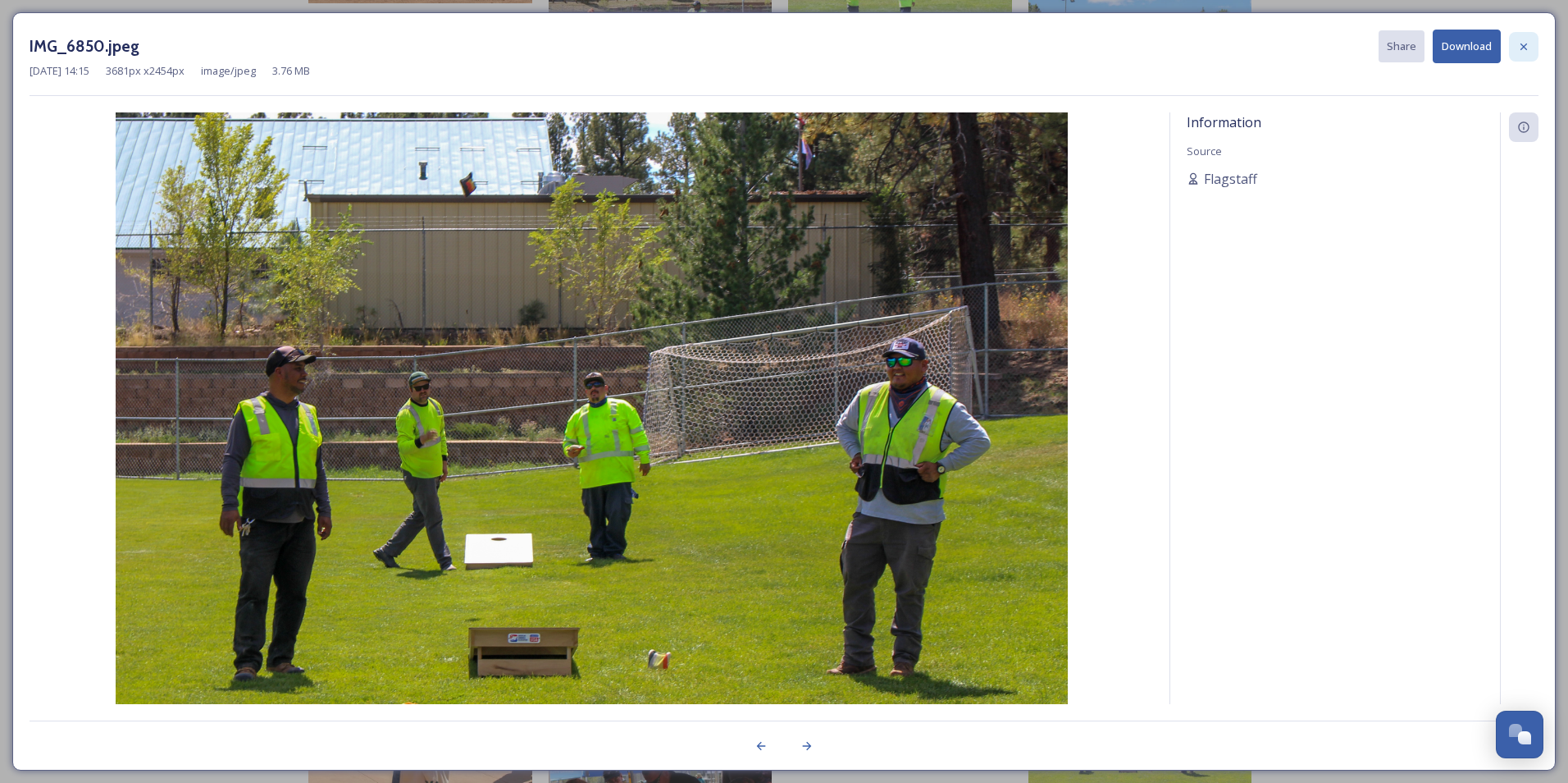
click at [1530, 44] on icon at bounding box center [1524, 47] width 13 height 13
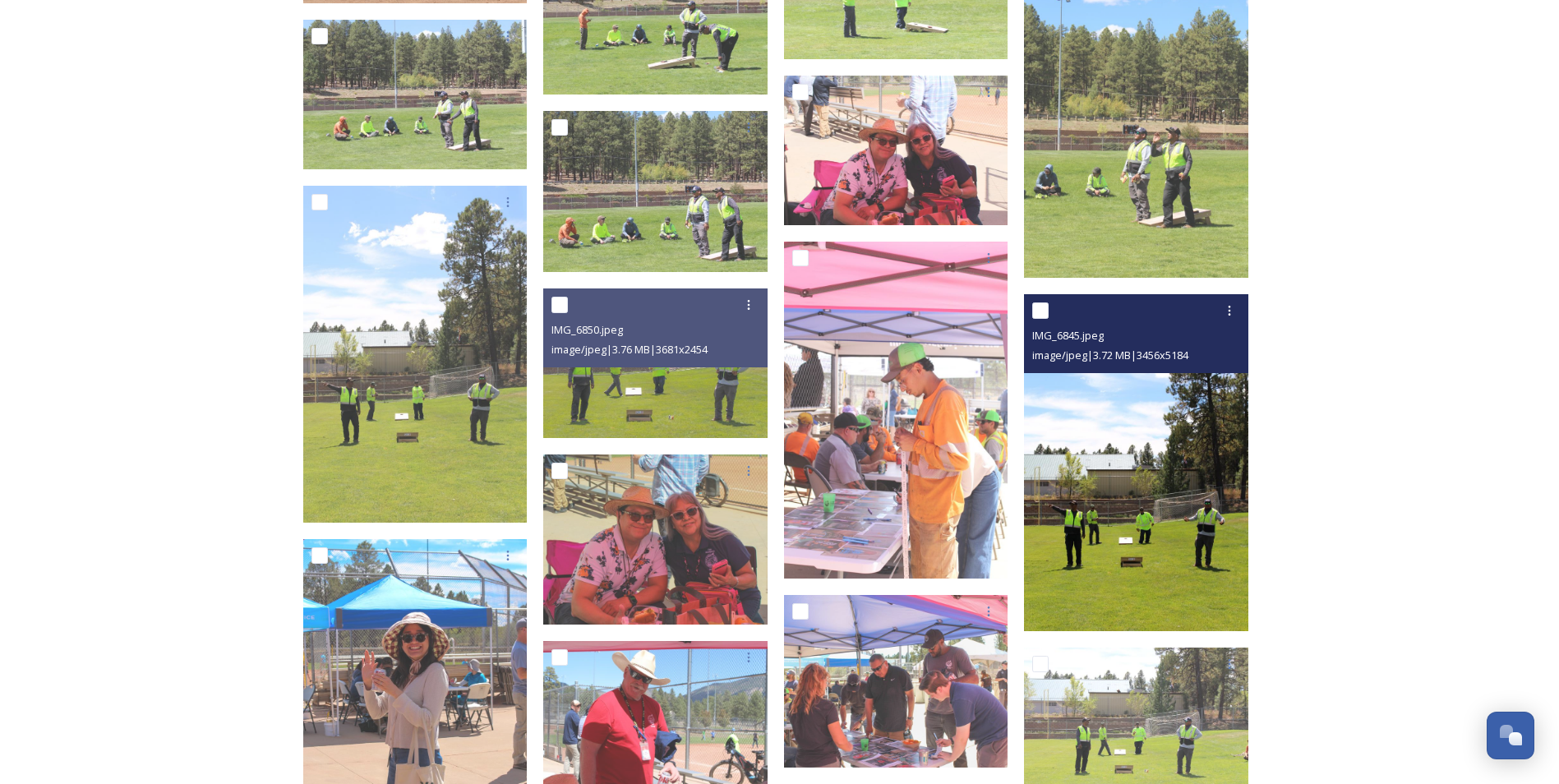
click at [1176, 573] on img at bounding box center [1136, 463] width 225 height 337
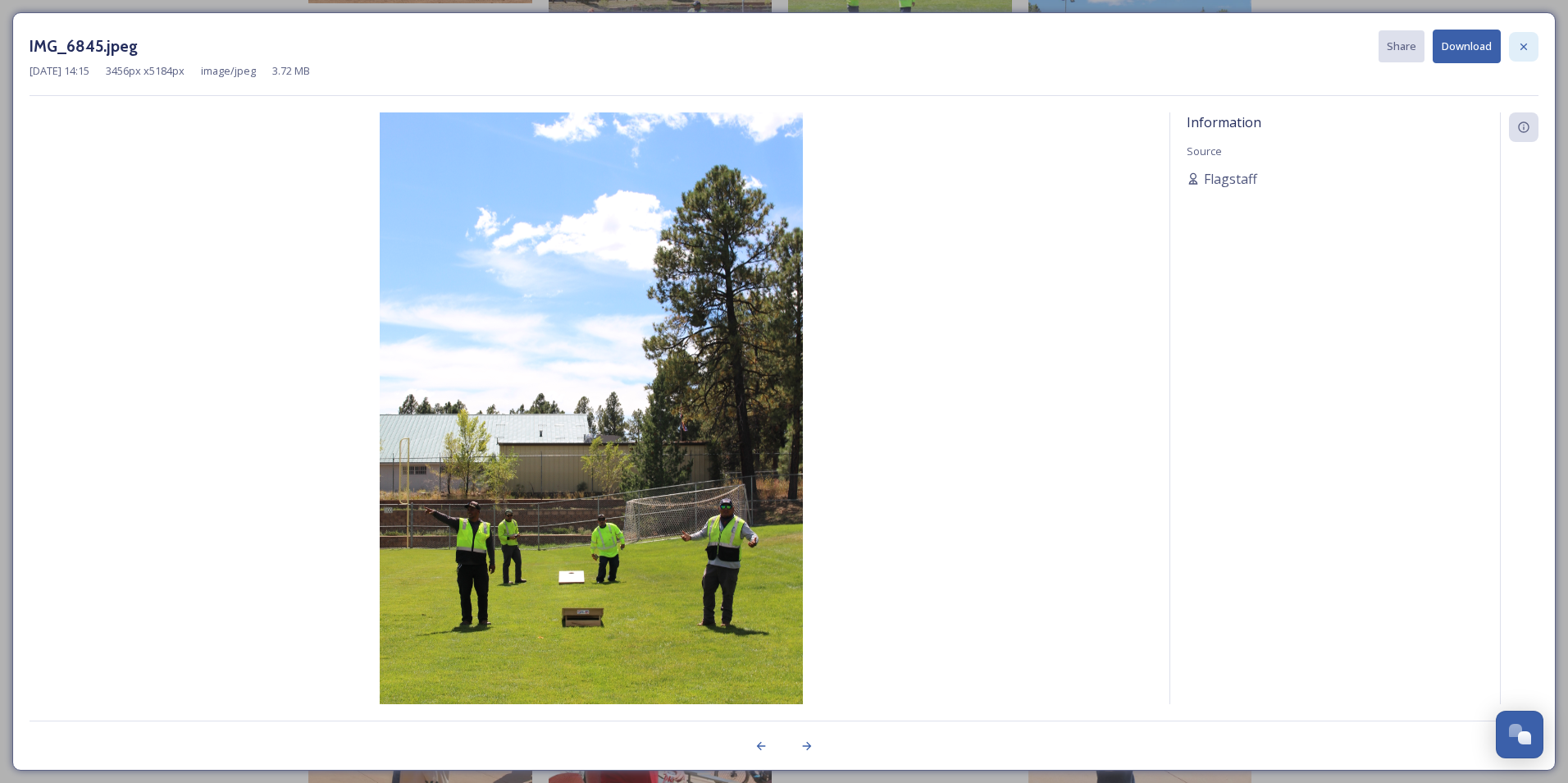
click at [1526, 45] on icon at bounding box center [1524, 45] width 7 height 7
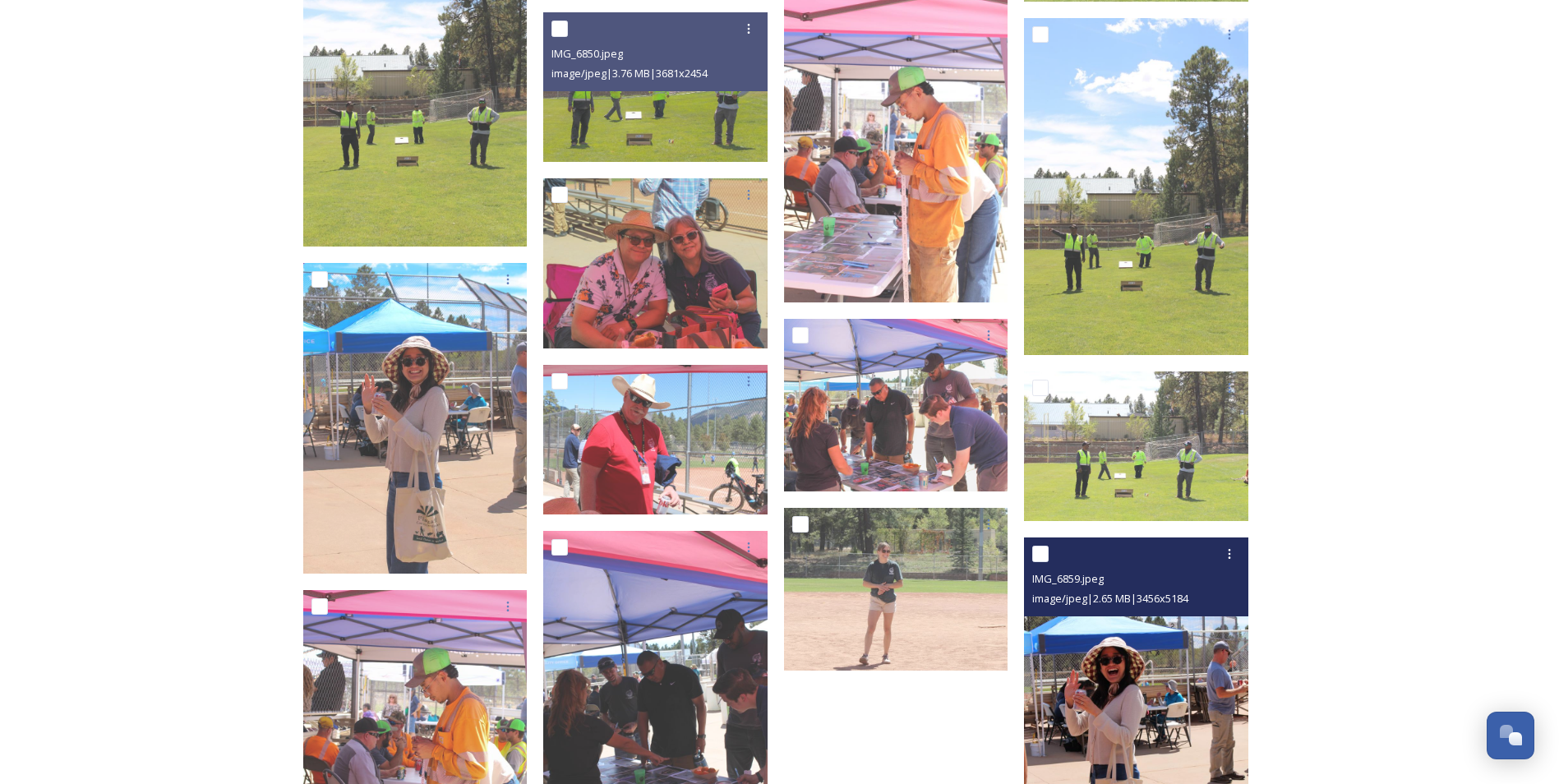
scroll to position [11997, 0]
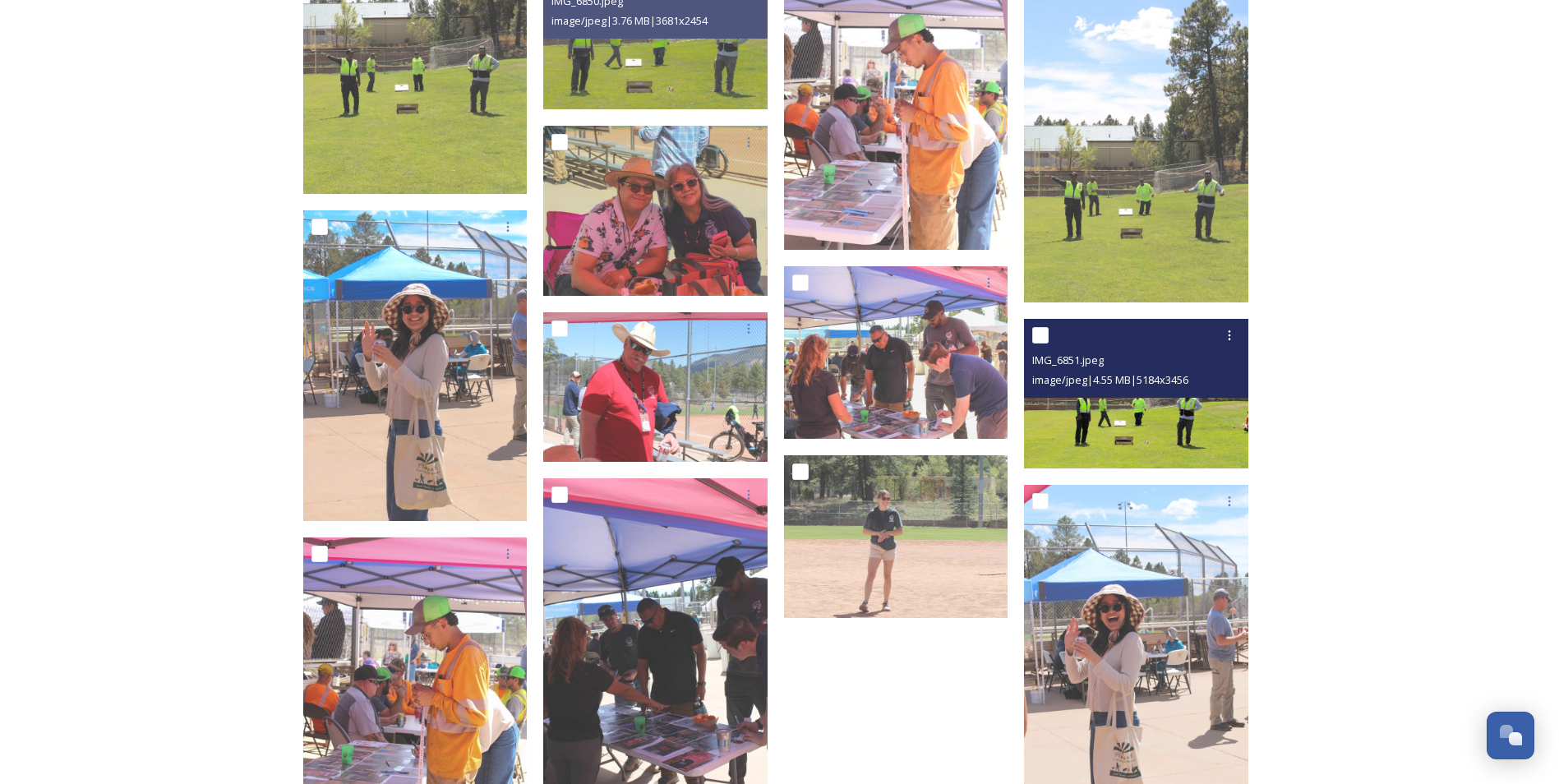
click at [1165, 395] on div "IMG_6851.jpeg image/jpeg | 4.55 MB | 5184 x 3456" at bounding box center [1136, 358] width 225 height 79
click at [1139, 424] on img at bounding box center [1136, 392] width 225 height 149
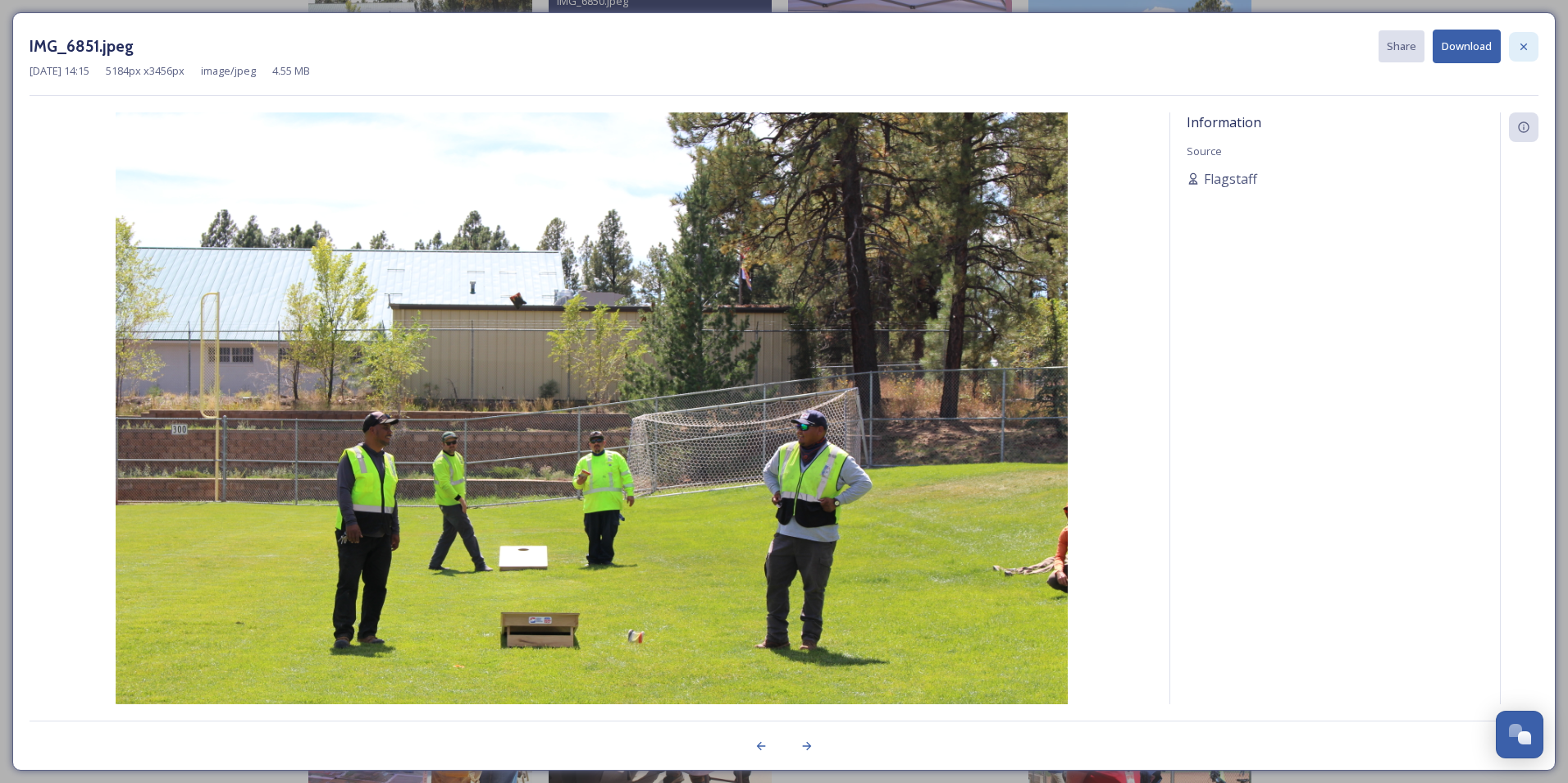
click at [1520, 45] on icon at bounding box center [1524, 47] width 13 height 13
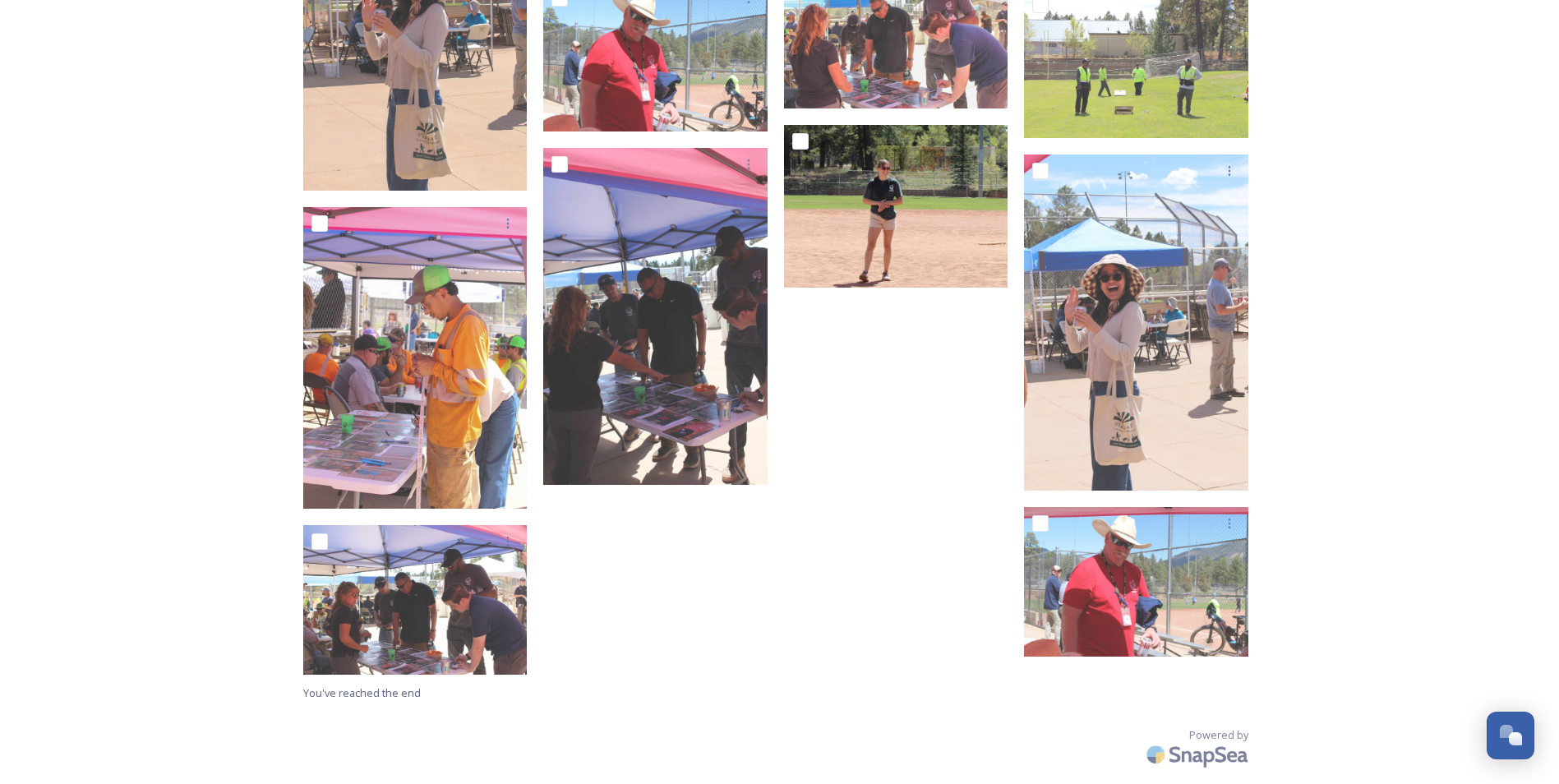
scroll to position [12332, 0]
